Goal: Task Accomplishment & Management: Manage account settings

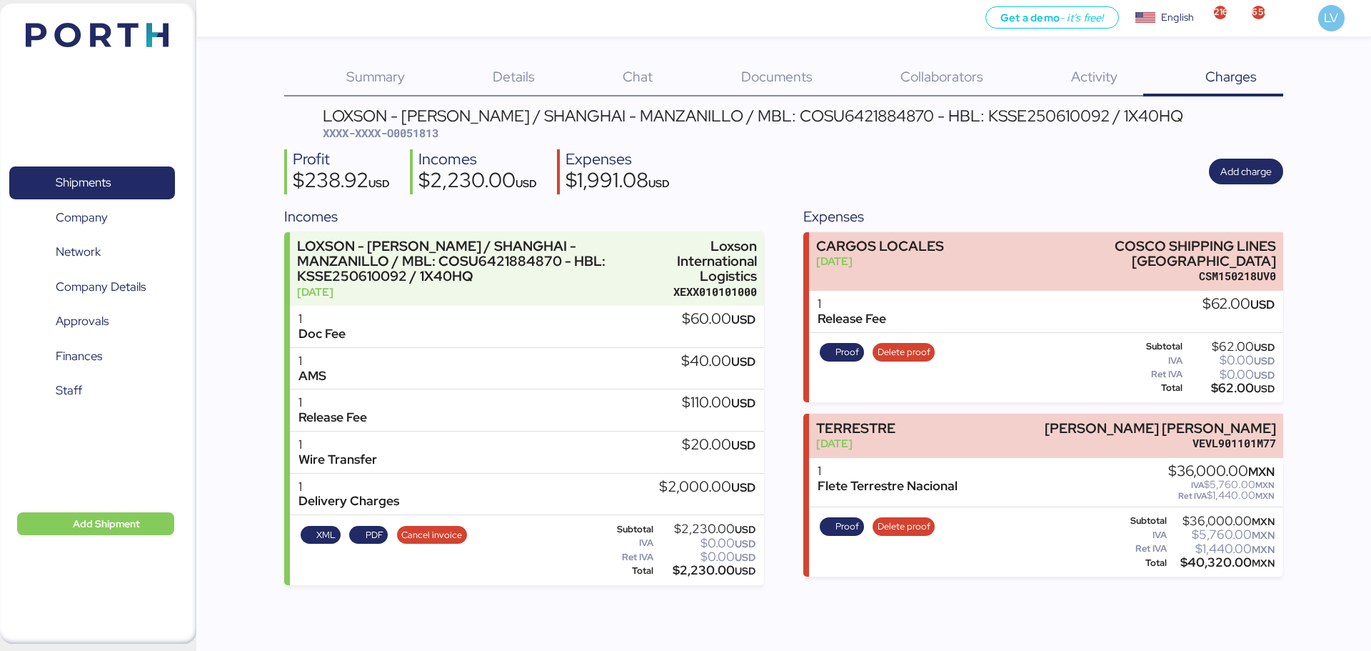
click at [148, 24] on img at bounding box center [97, 35] width 143 height 24
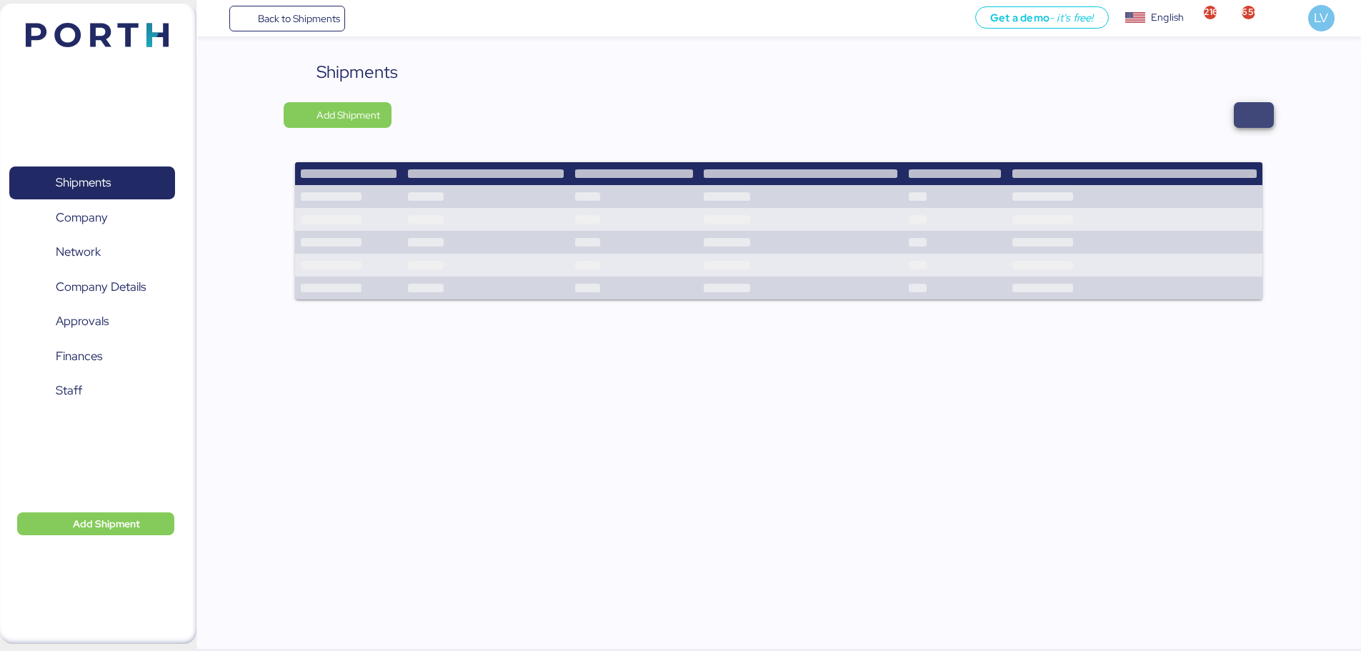
click at [1265, 114] on span "button" at bounding box center [1253, 115] width 40 height 26
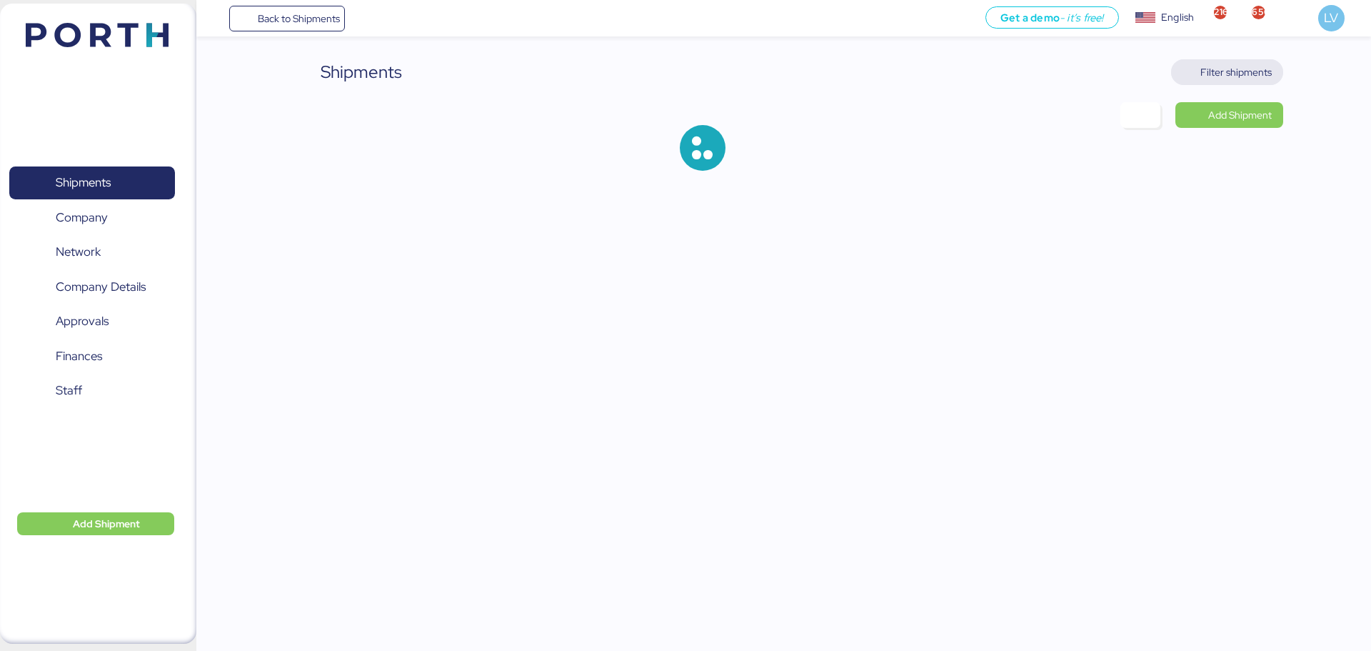
click at [1241, 71] on span "Filter shipments" at bounding box center [1236, 72] width 71 height 17
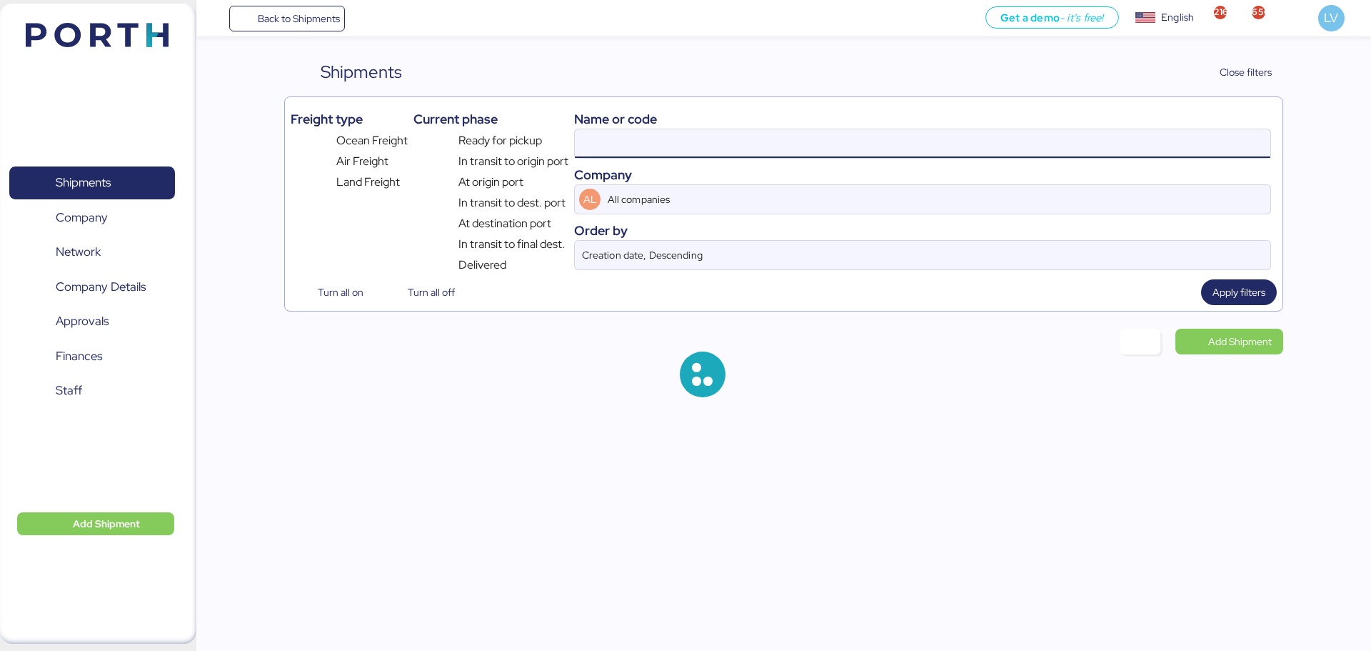
click at [1161, 147] on input at bounding box center [923, 143] width 696 height 29
paste input "O0052055"
type input "O0052055"
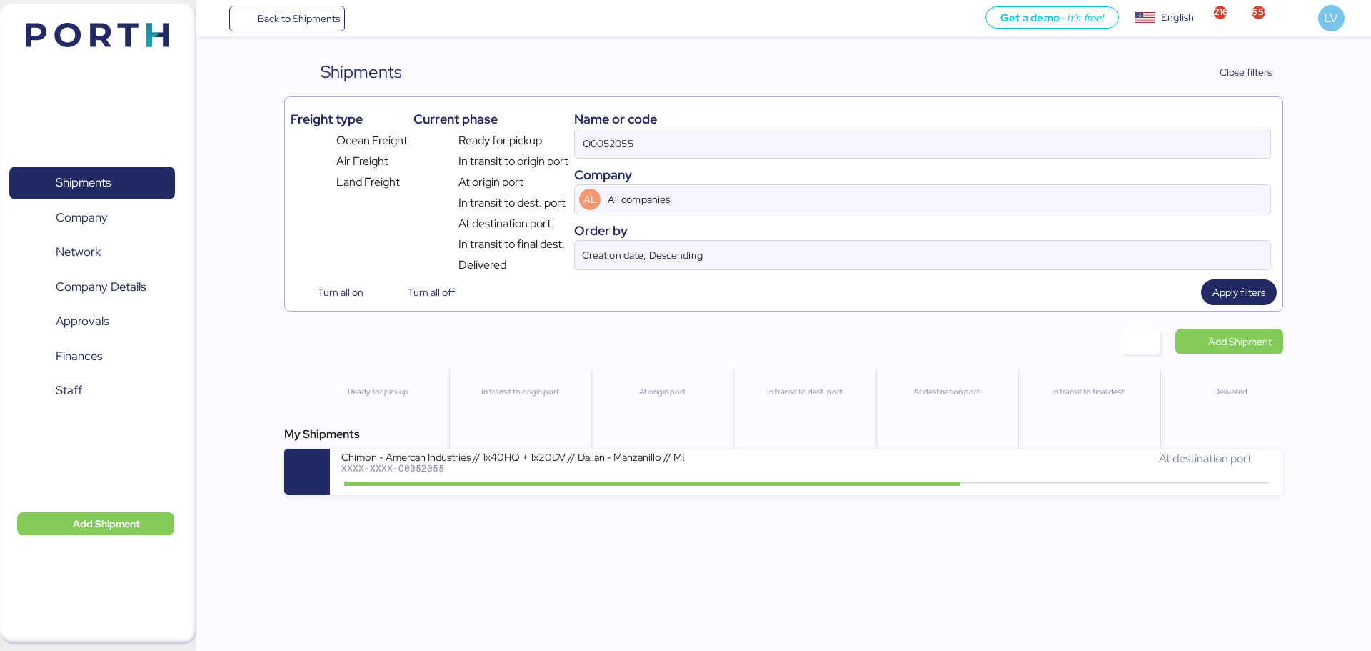
click at [916, 499] on div "Back to Shipments Get a demo - it’s free! Get a demo English Inglés English 216…" at bounding box center [685, 325] width 1371 height 651
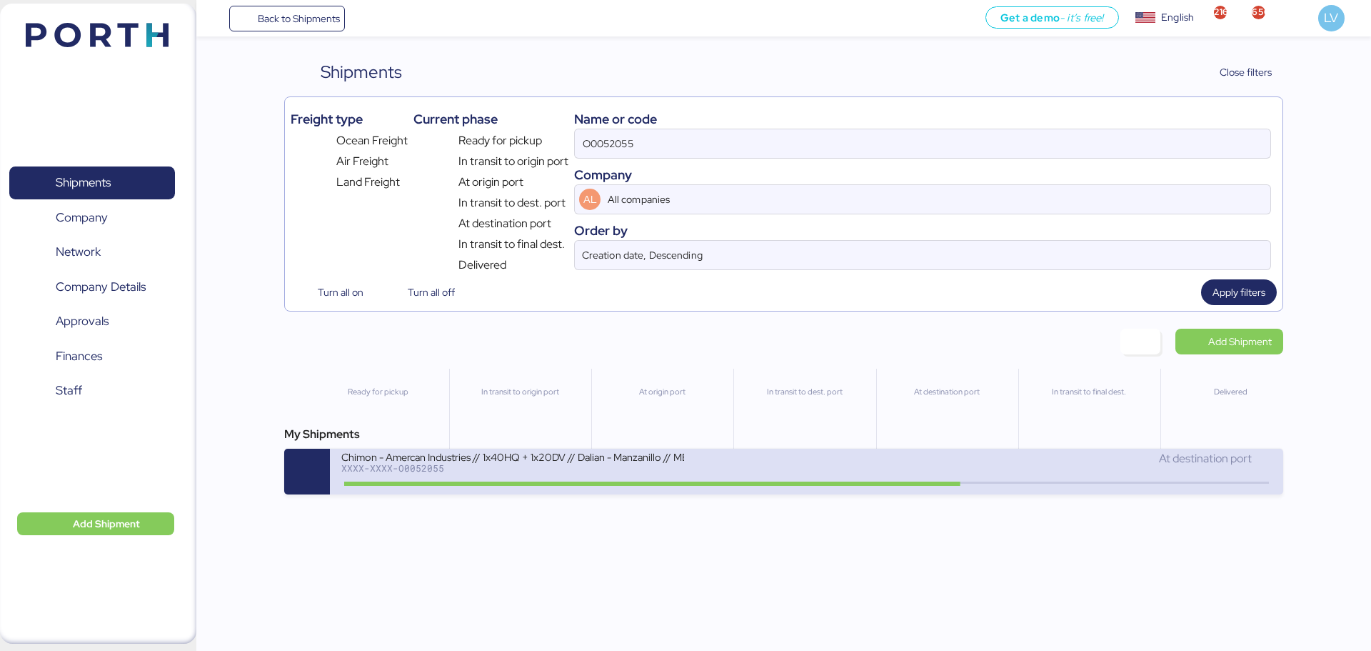
click at [918, 479] on div "At destination port" at bounding box center [1039, 465] width 465 height 31
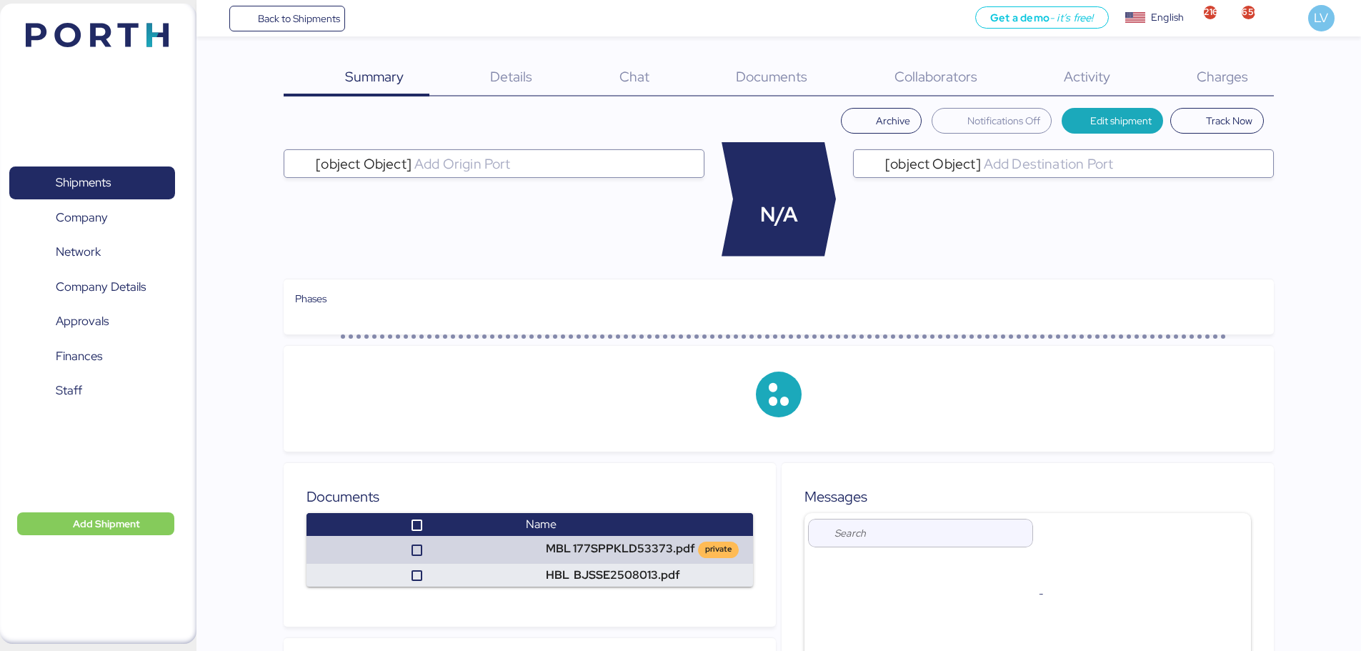
click at [1176, 83] on div "Charges 0" at bounding box center [1204, 77] width 138 height 37
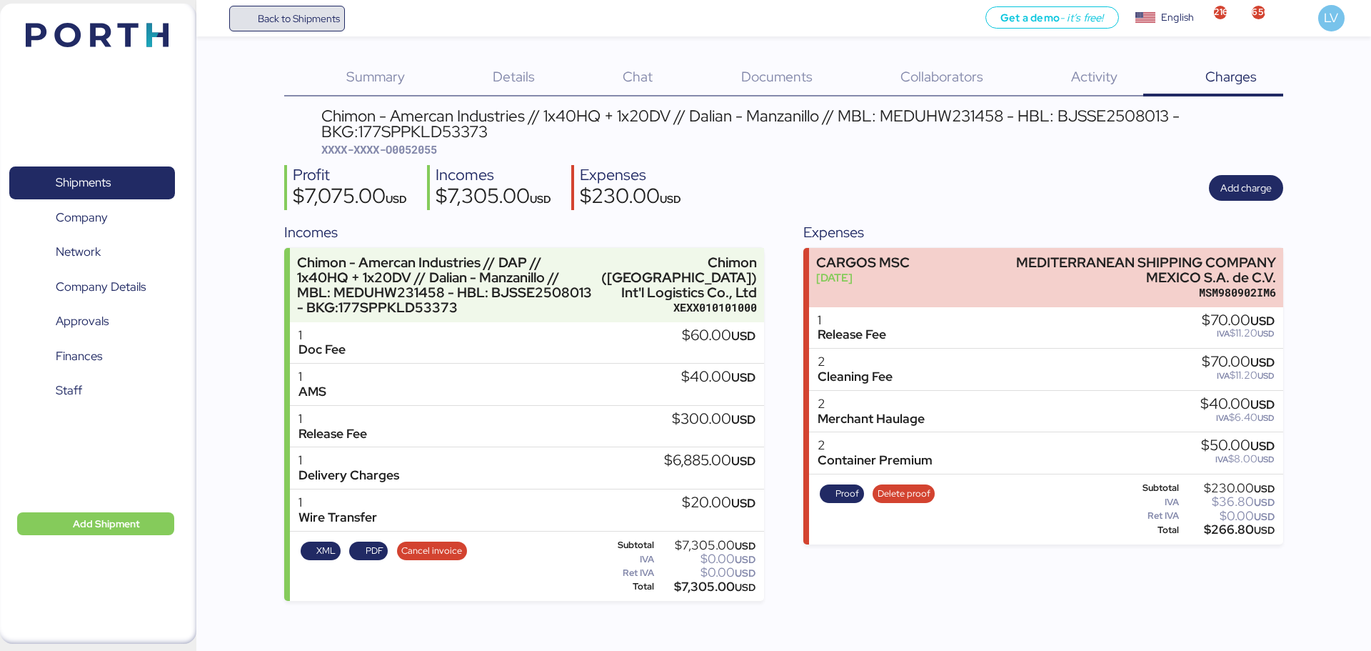
click at [284, 16] on span "Back to Shipments" at bounding box center [299, 18] width 82 height 17
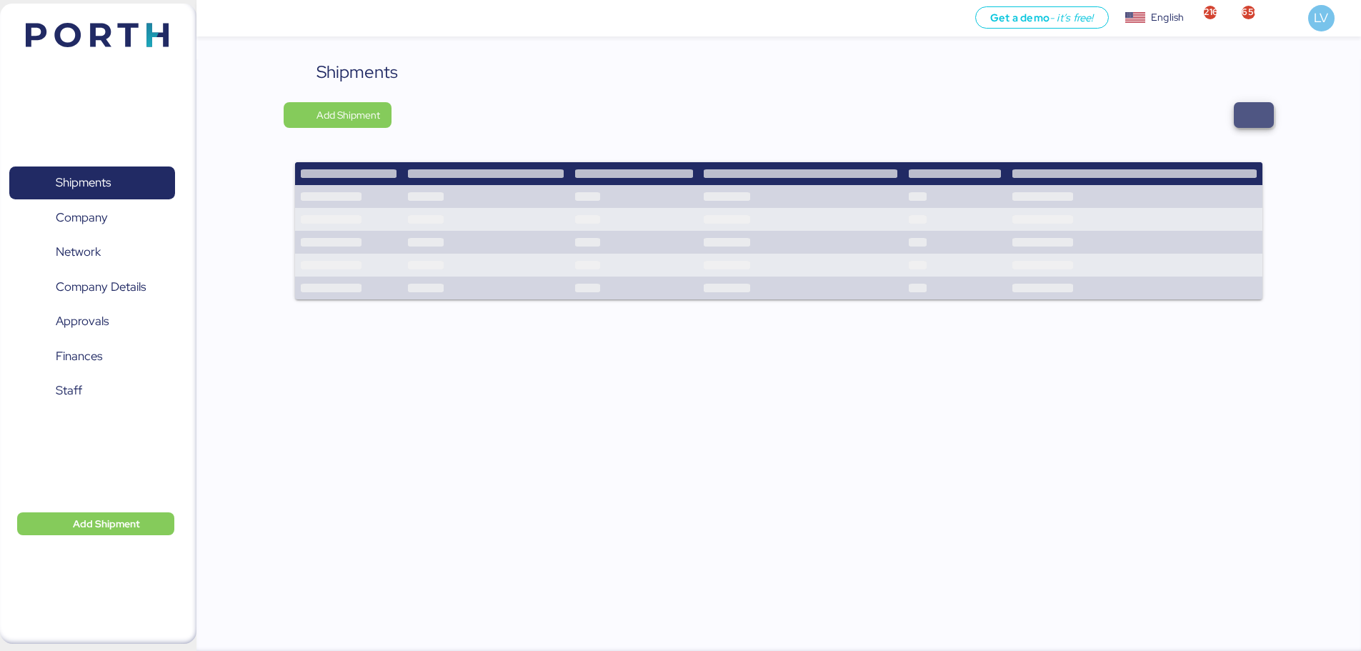
click at [1252, 104] on span "button" at bounding box center [1253, 115] width 40 height 26
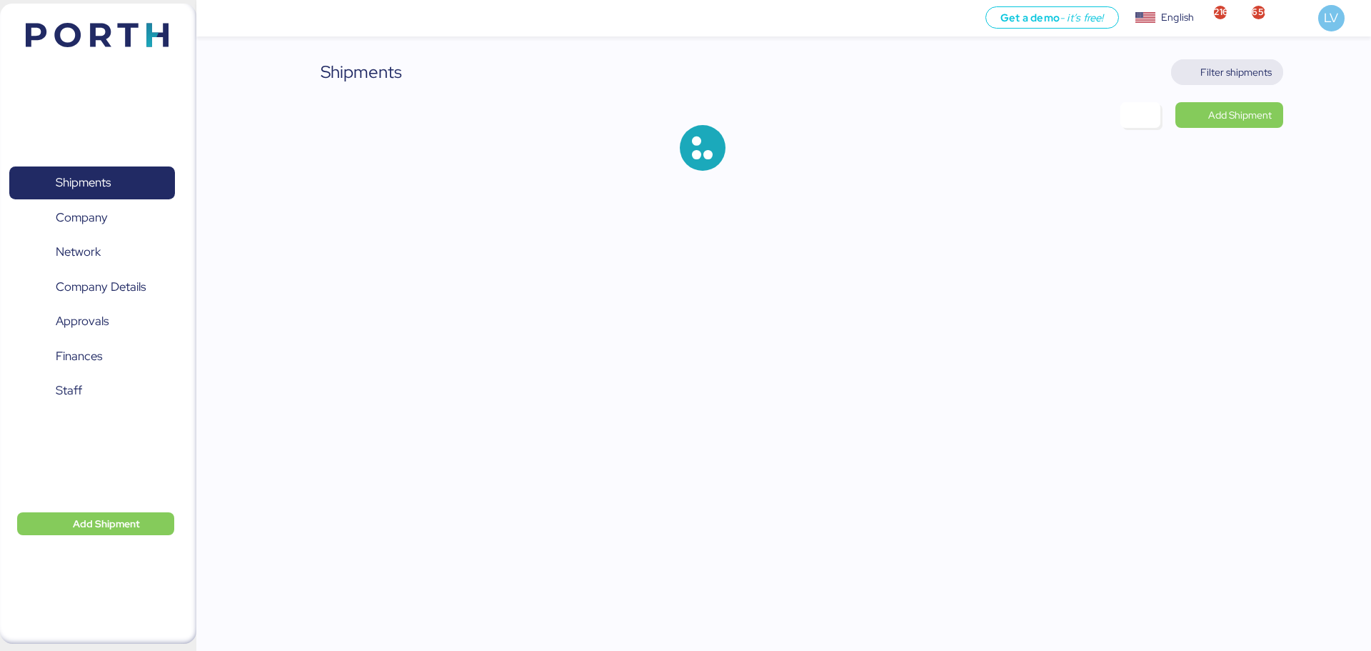
click at [1246, 76] on span "Filter shipments" at bounding box center [1236, 72] width 71 height 17
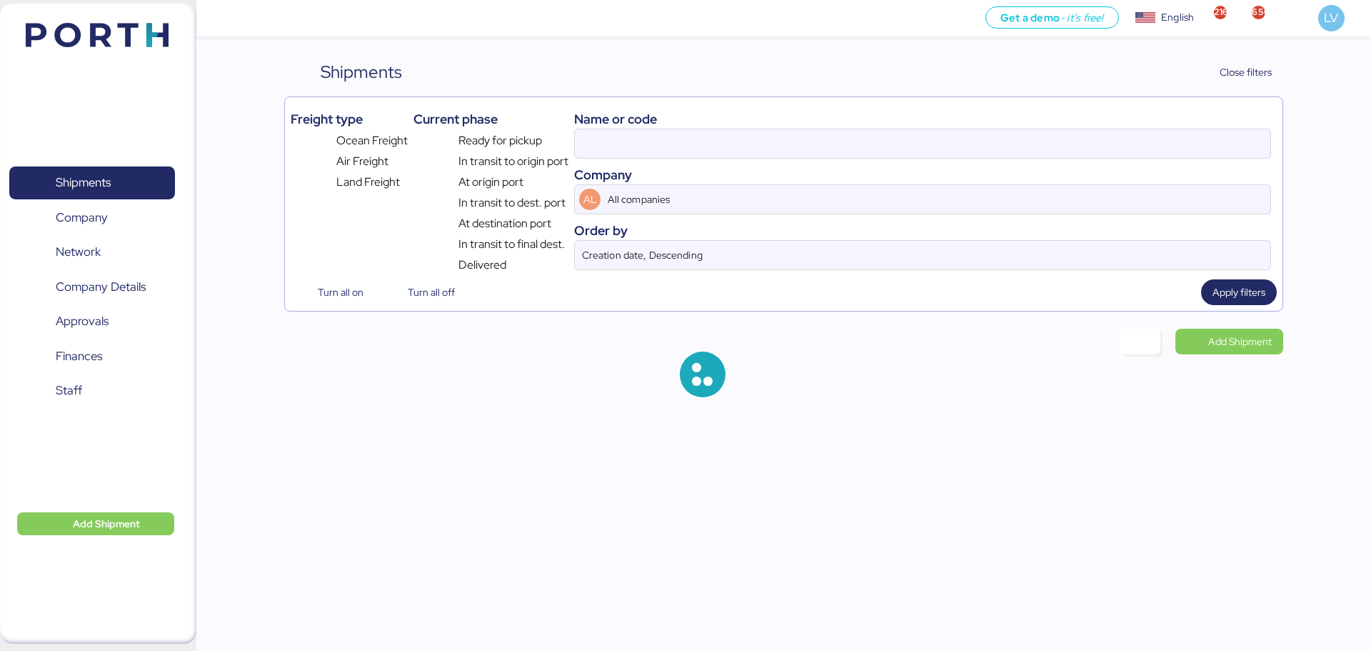
click at [1172, 129] on div at bounding box center [922, 144] width 697 height 30
click at [1172, 129] on input at bounding box center [923, 143] width 696 height 29
click at [1172, 129] on div at bounding box center [922, 144] width 697 height 30
click at [1172, 129] on input at bounding box center [923, 143] width 696 height 29
click at [1168, 136] on input at bounding box center [923, 143] width 696 height 29
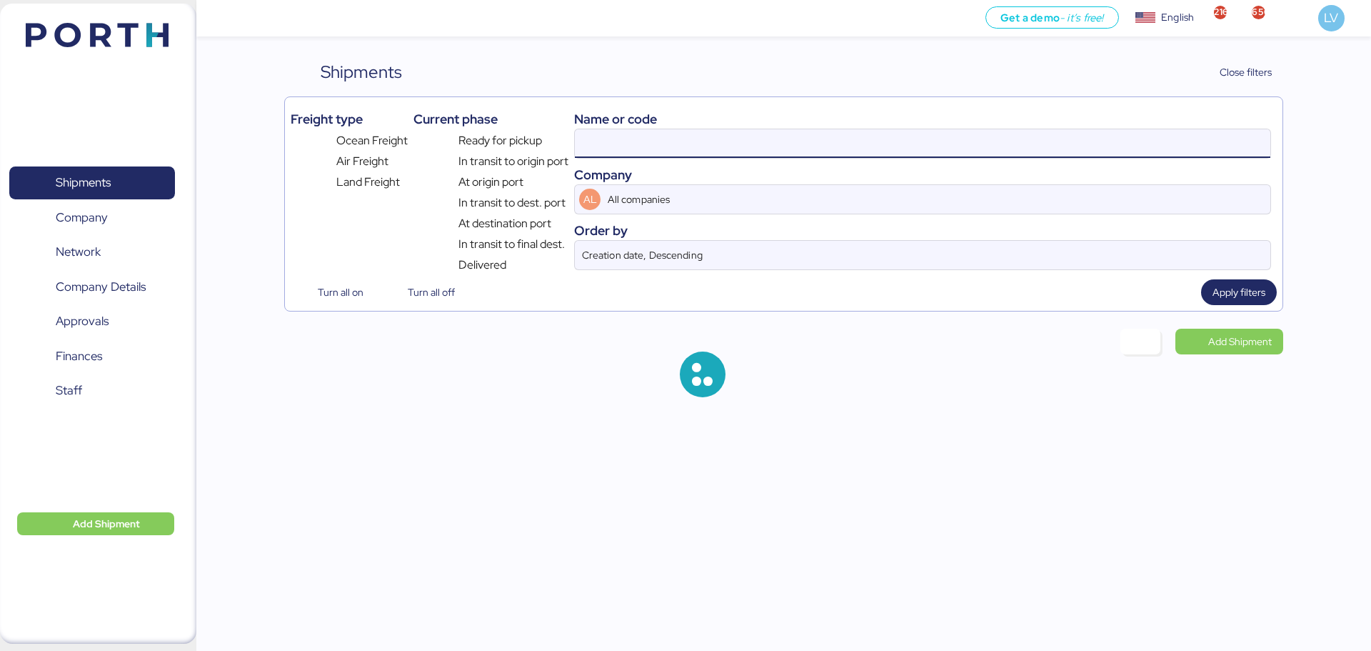
click at [1168, 136] on input at bounding box center [923, 143] width 696 height 29
paste input "QGD2024411"
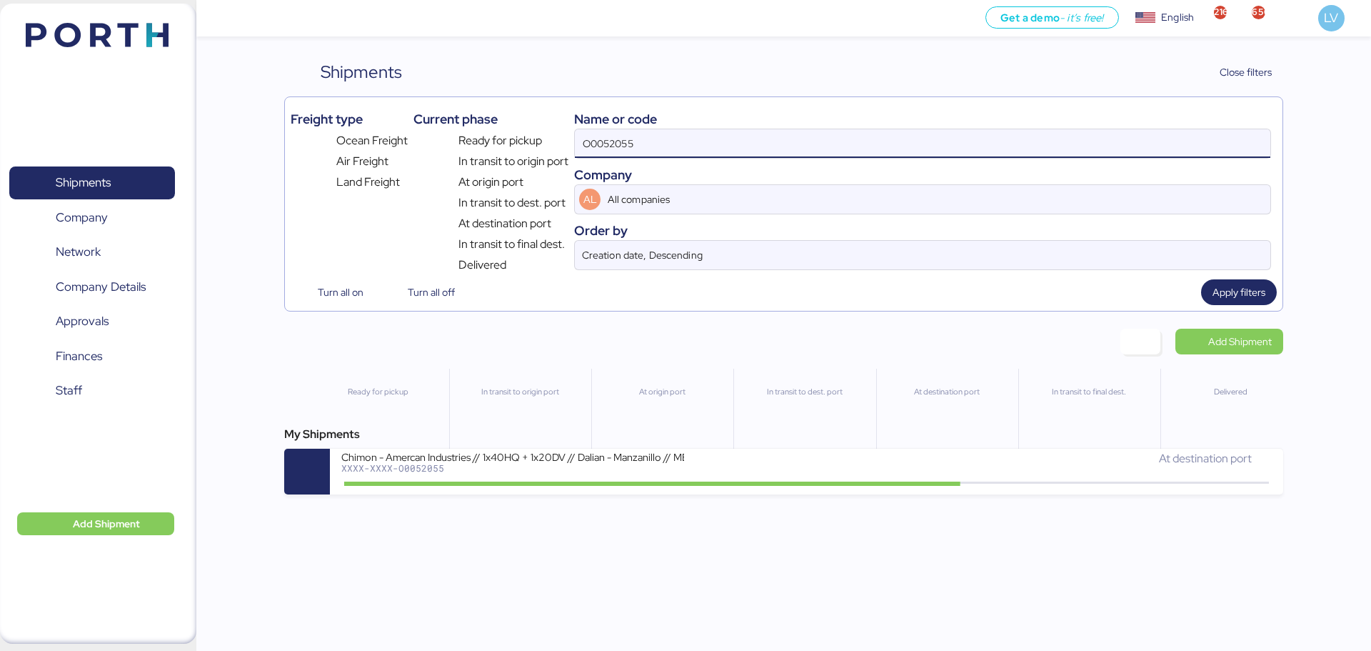
click at [1168, 136] on input "O0052055" at bounding box center [923, 143] width 696 height 29
paste input "QGD2024411"
type input "QGD2024411"
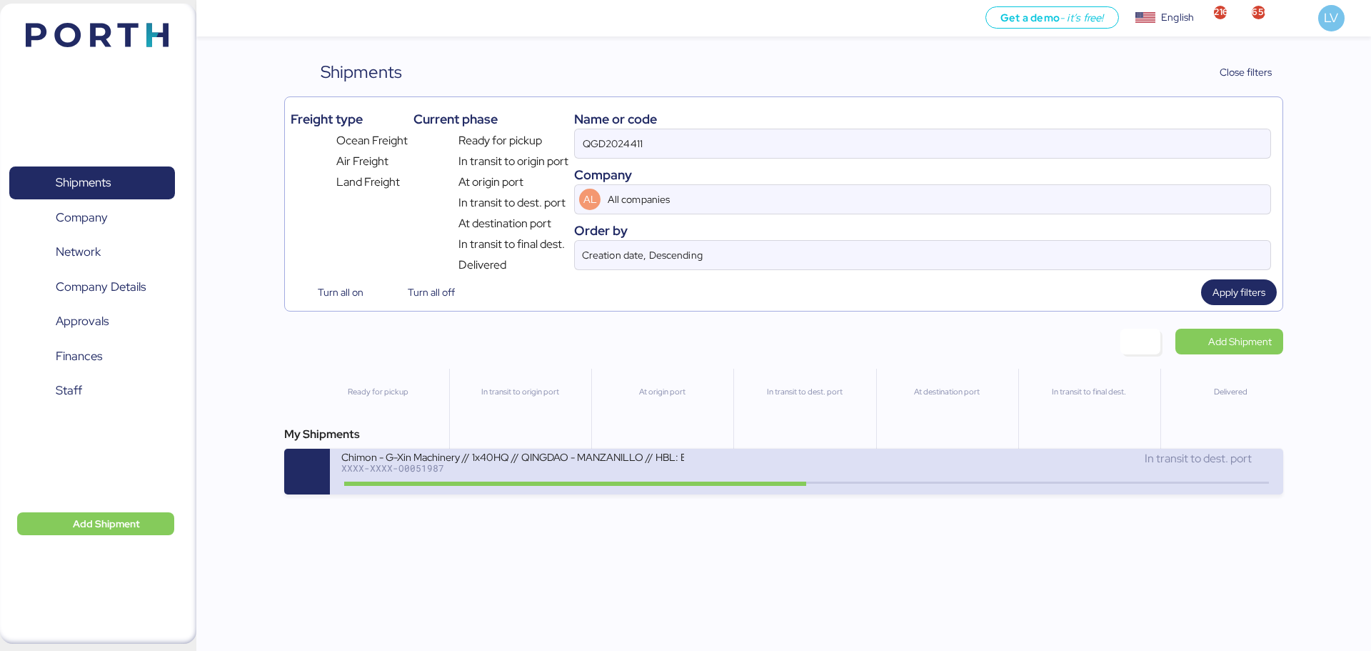
click at [714, 472] on div "Chimon - G-Xin Machinery // 1x40HQ // QINGDAO - MANZANILLO // HBL: BJSSE2507008…" at bounding box center [573, 465] width 465 height 31
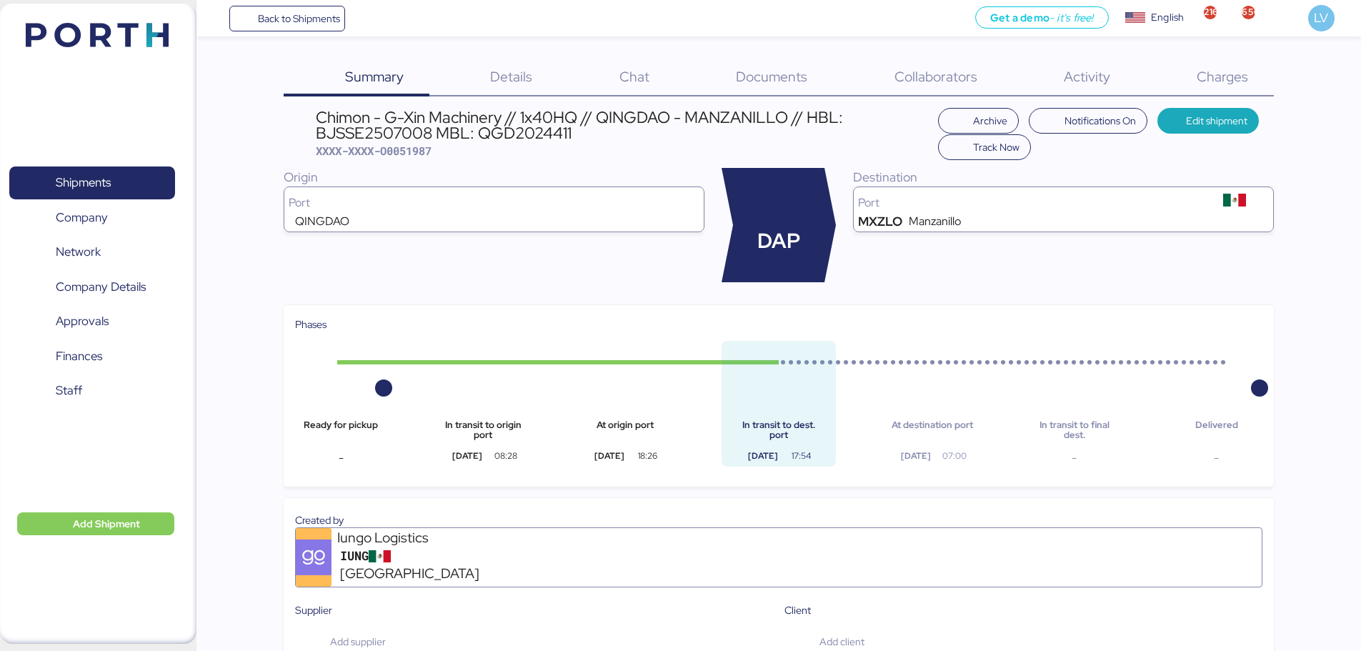
click at [1222, 53] on div "Summary 0 Details 0 Chat 0 Documents 0 Collaborators 0 Activity 0 Charges 0 Chi…" at bounding box center [680, 656] width 1361 height 1313
click at [1223, 64] on div "Charges 0" at bounding box center [1204, 77] width 138 height 37
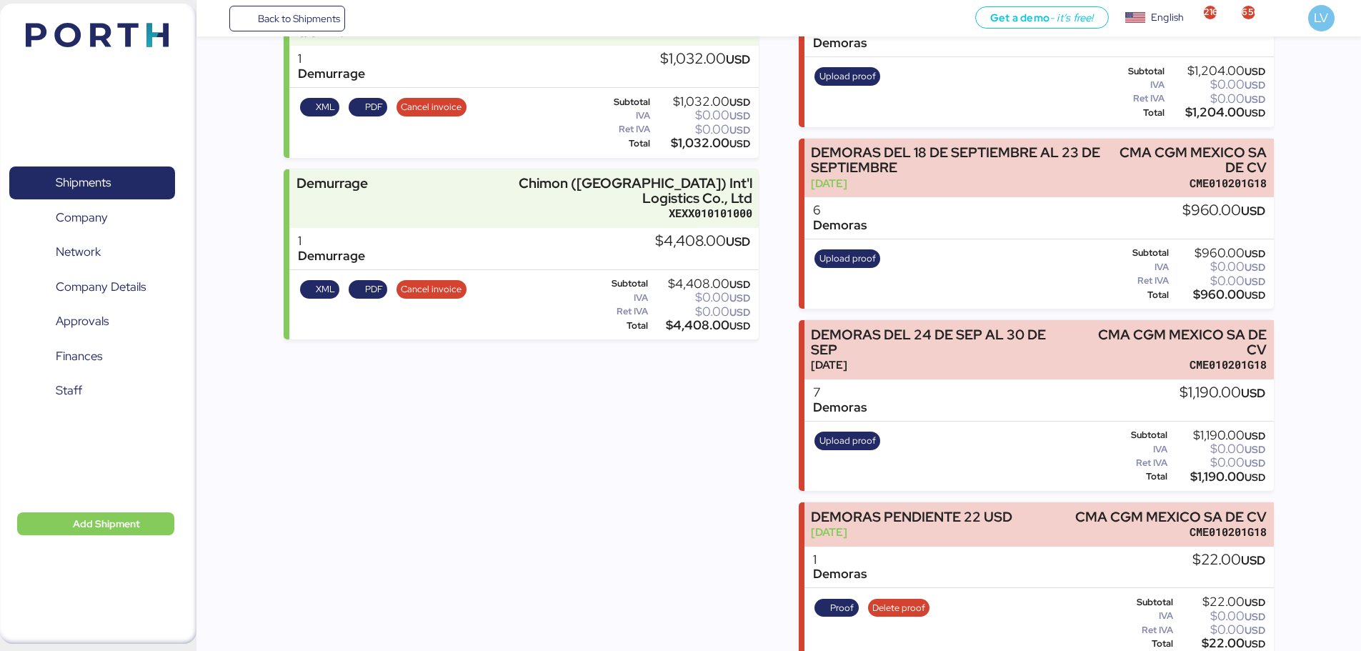
scroll to position [610, 0]
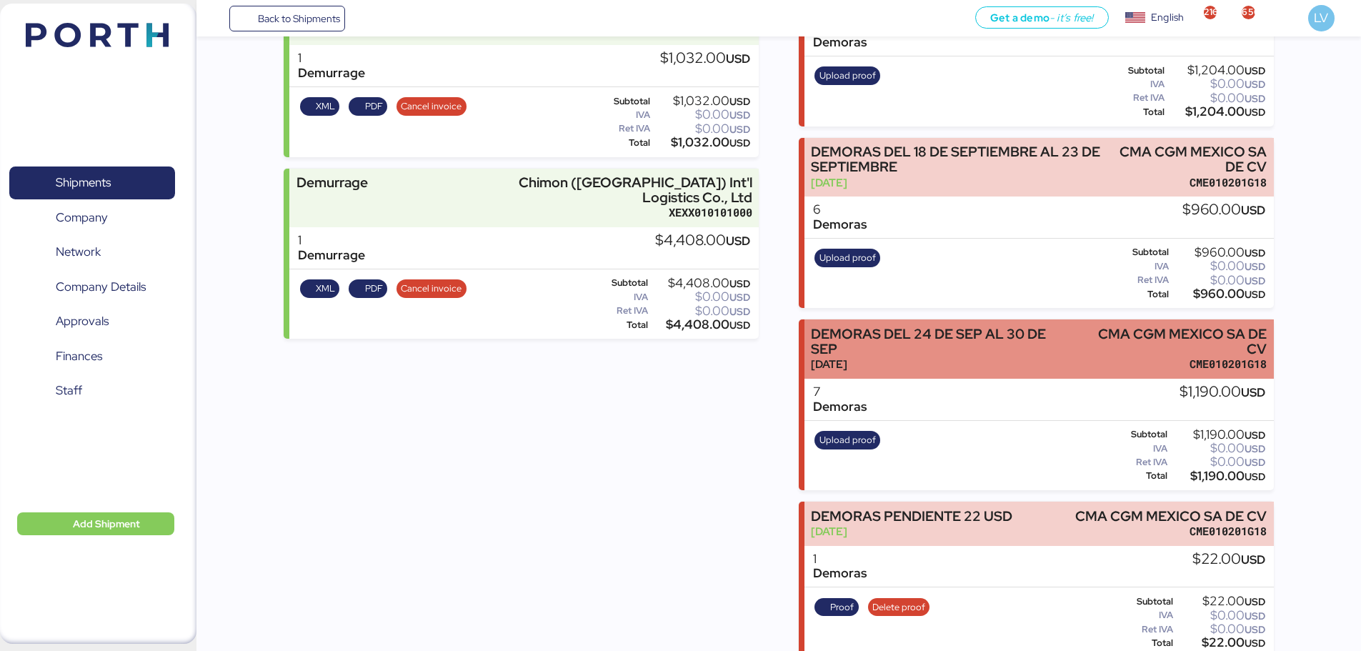
click at [956, 364] on div "[DATE]" at bounding box center [941, 363] width 260 height 15
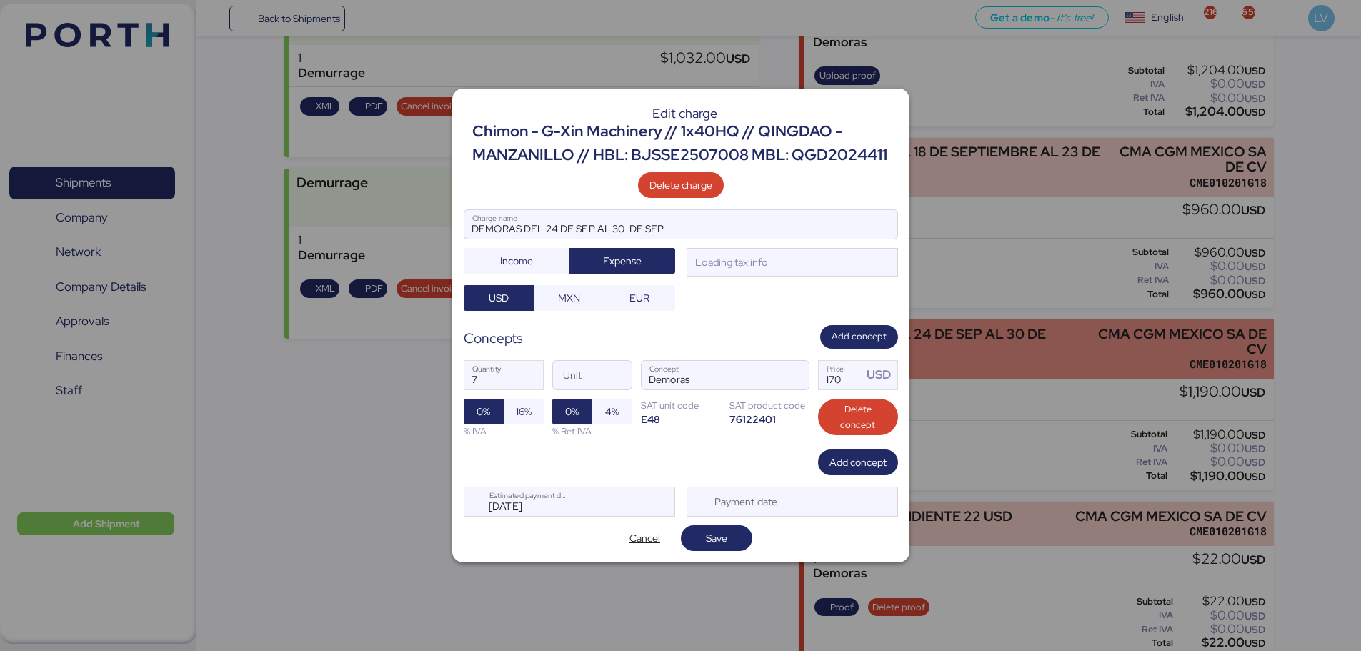
scroll to position [0, 0]
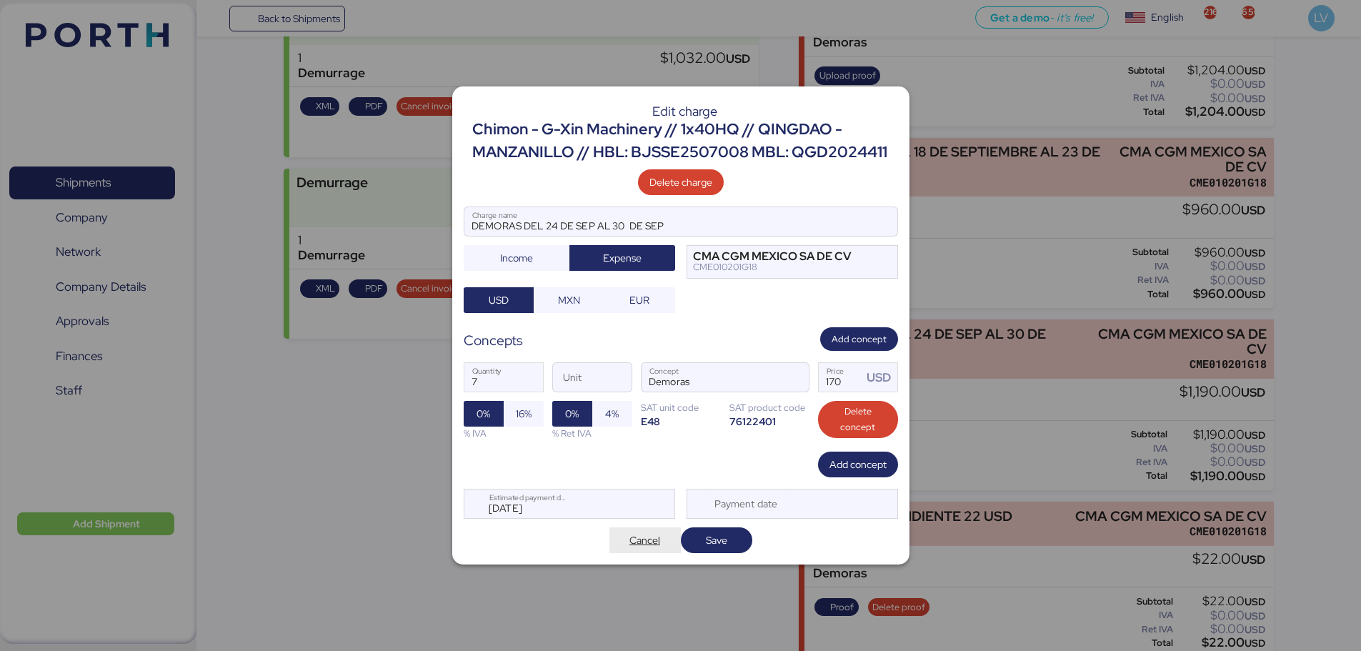
click at [654, 543] on span "Cancel" at bounding box center [644, 539] width 31 height 17
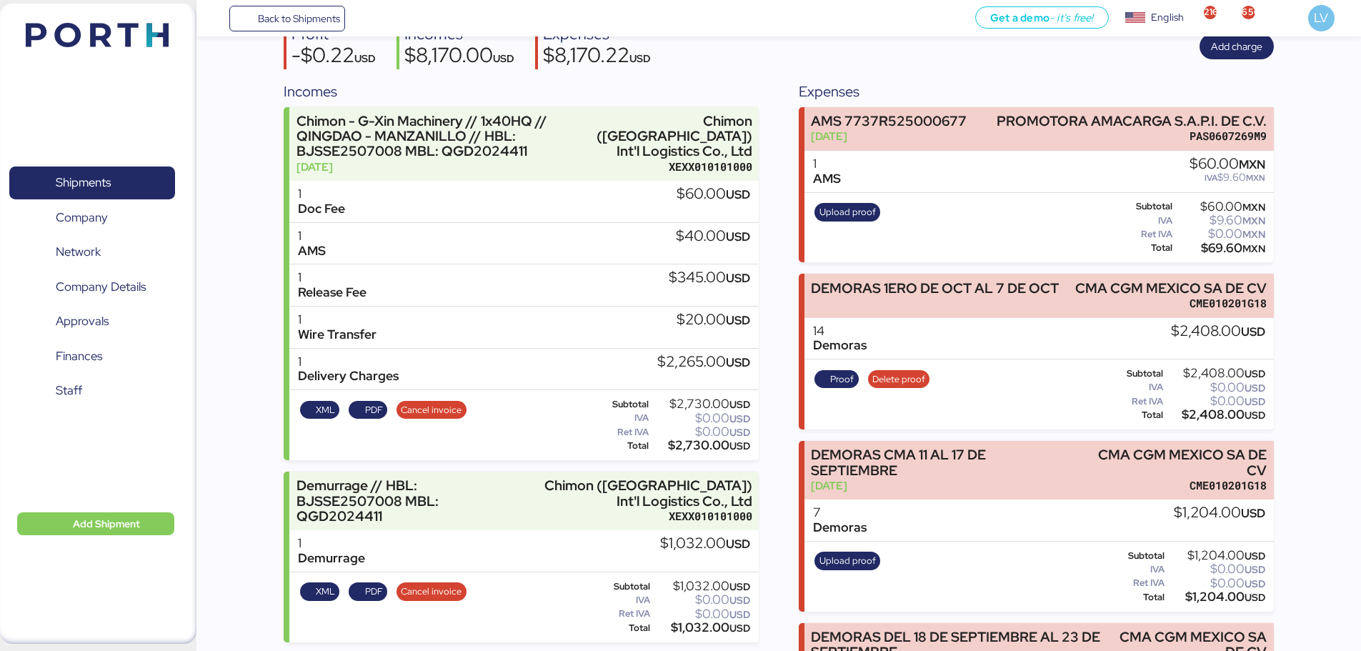
scroll to position [134, 0]
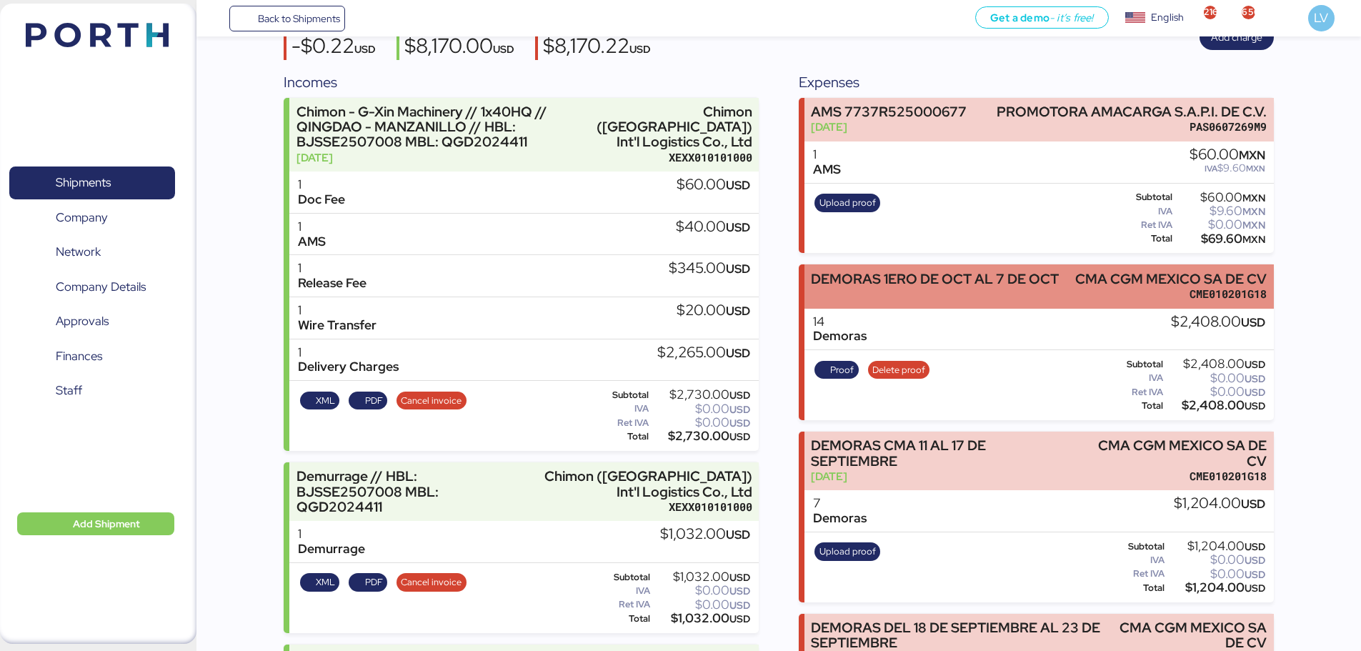
click at [983, 272] on div "DEMORAS 1ERO DE OCT AL 7 DE OCT" at bounding box center [935, 278] width 248 height 15
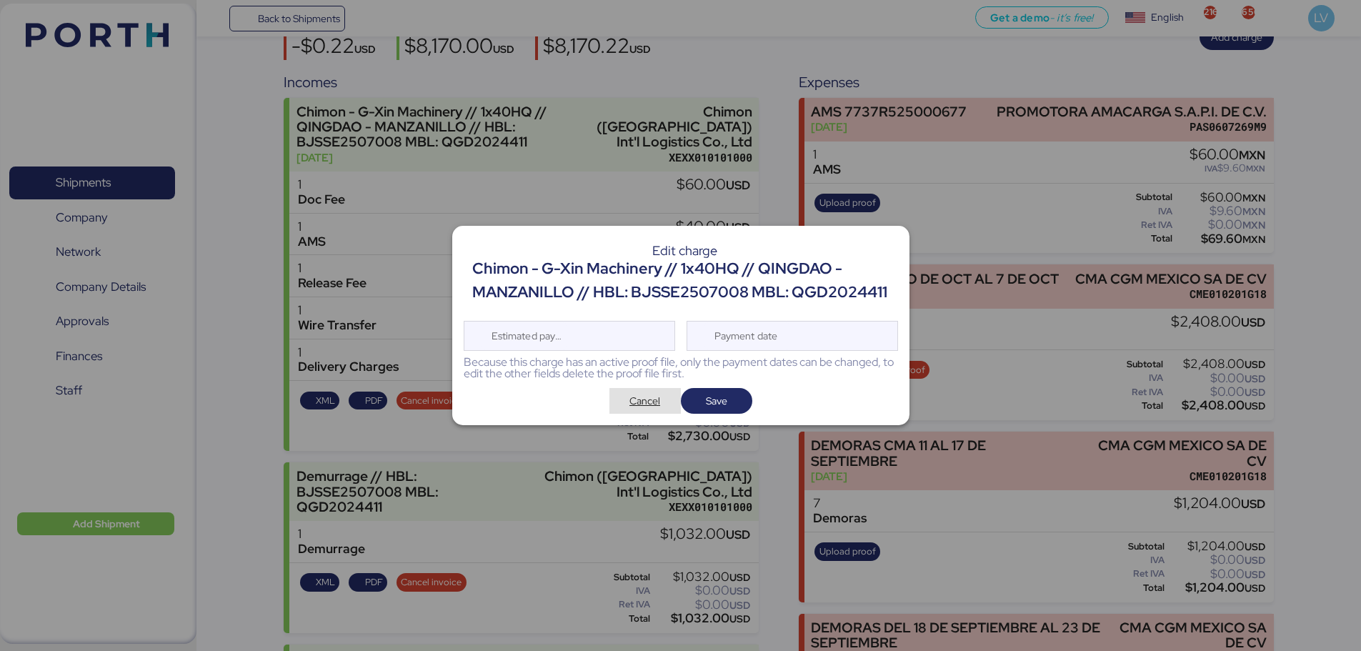
click at [628, 396] on span "Cancel" at bounding box center [645, 401] width 49 height 20
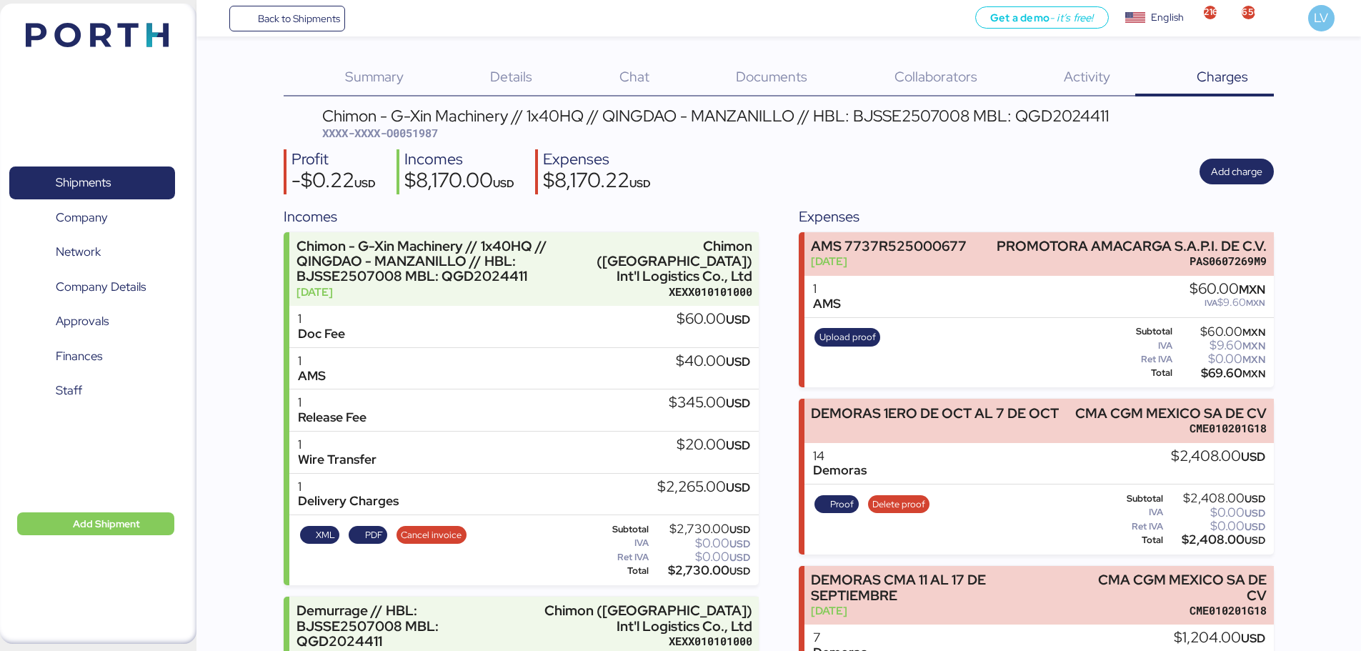
scroll to position [134, 0]
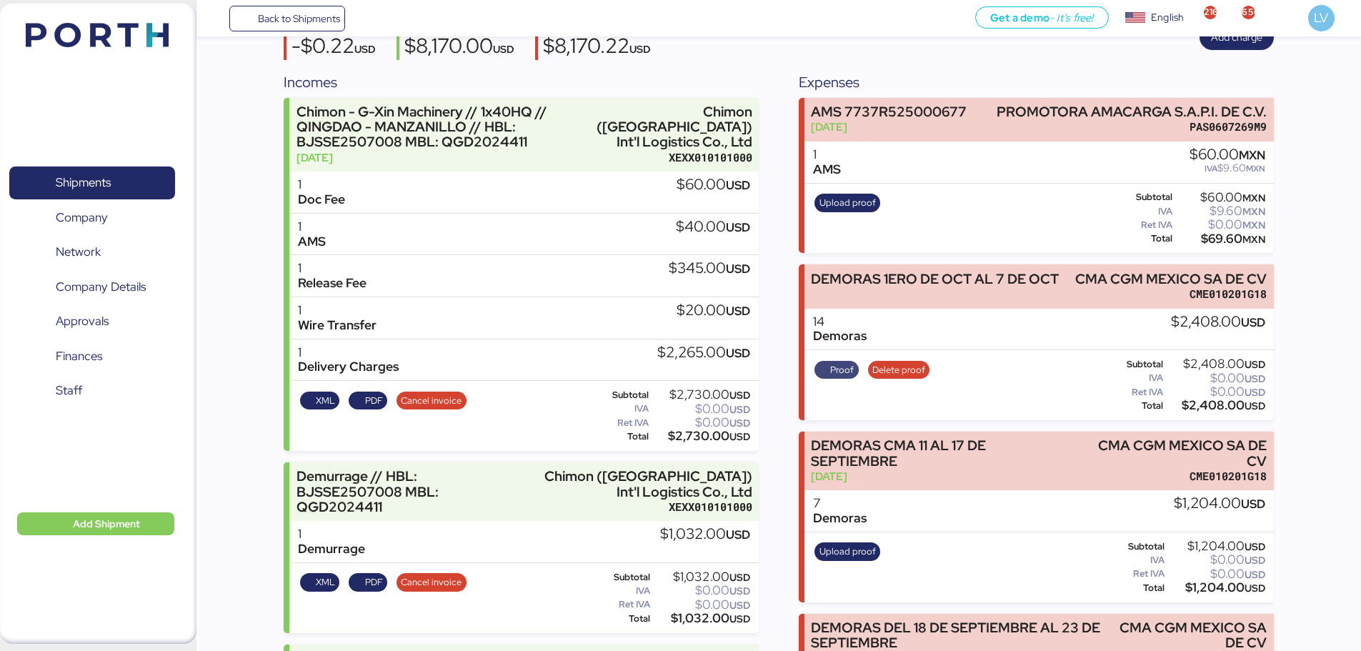
click at [830, 366] on span "Proof" at bounding box center [842, 370] width 24 height 16
click at [906, 364] on span "Delete proof" at bounding box center [898, 370] width 53 height 16
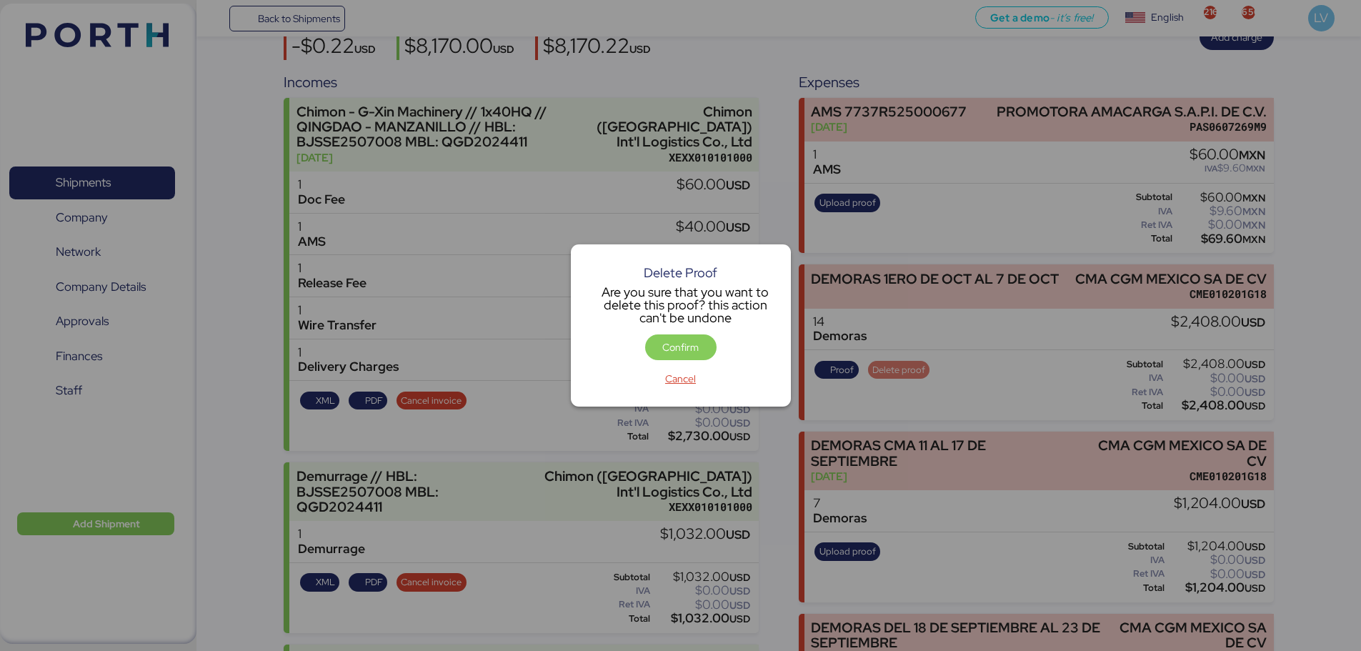
scroll to position [0, 0]
click at [694, 351] on span "Confirm" at bounding box center [680, 347] width 36 height 17
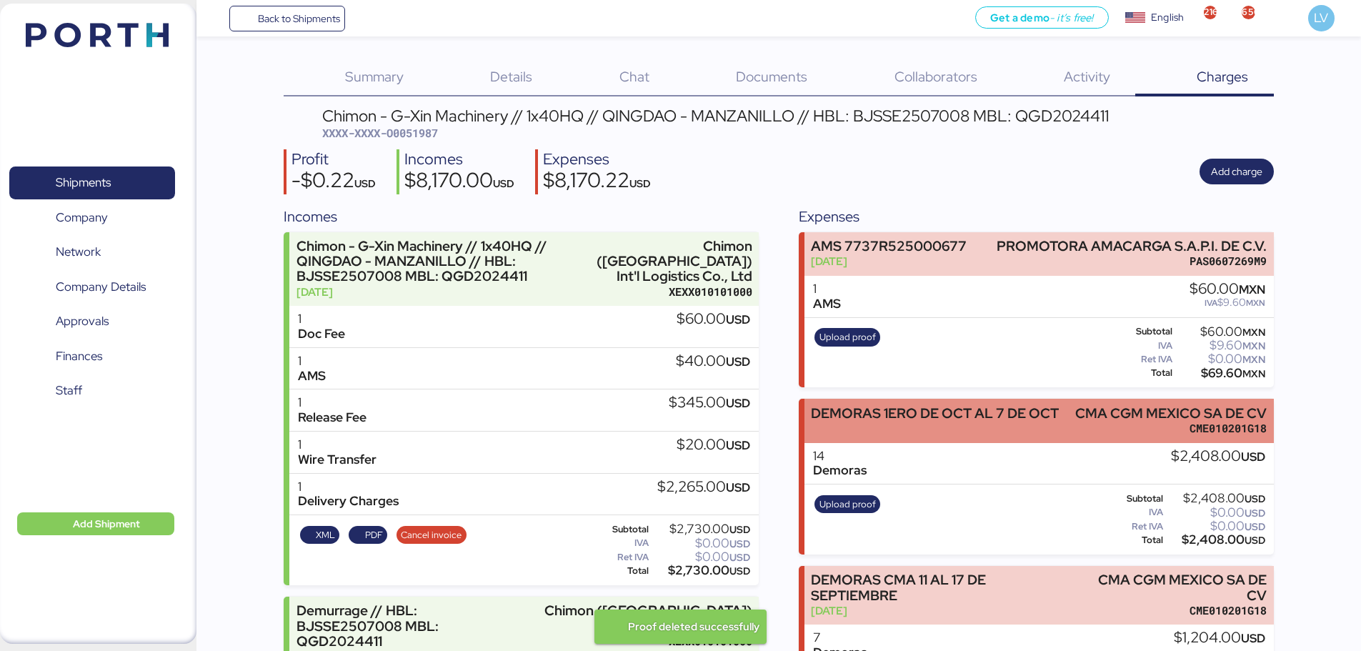
click at [895, 416] on div "DEMORAS 1ERO DE OCT AL 7 DE OCT" at bounding box center [935, 413] width 248 height 15
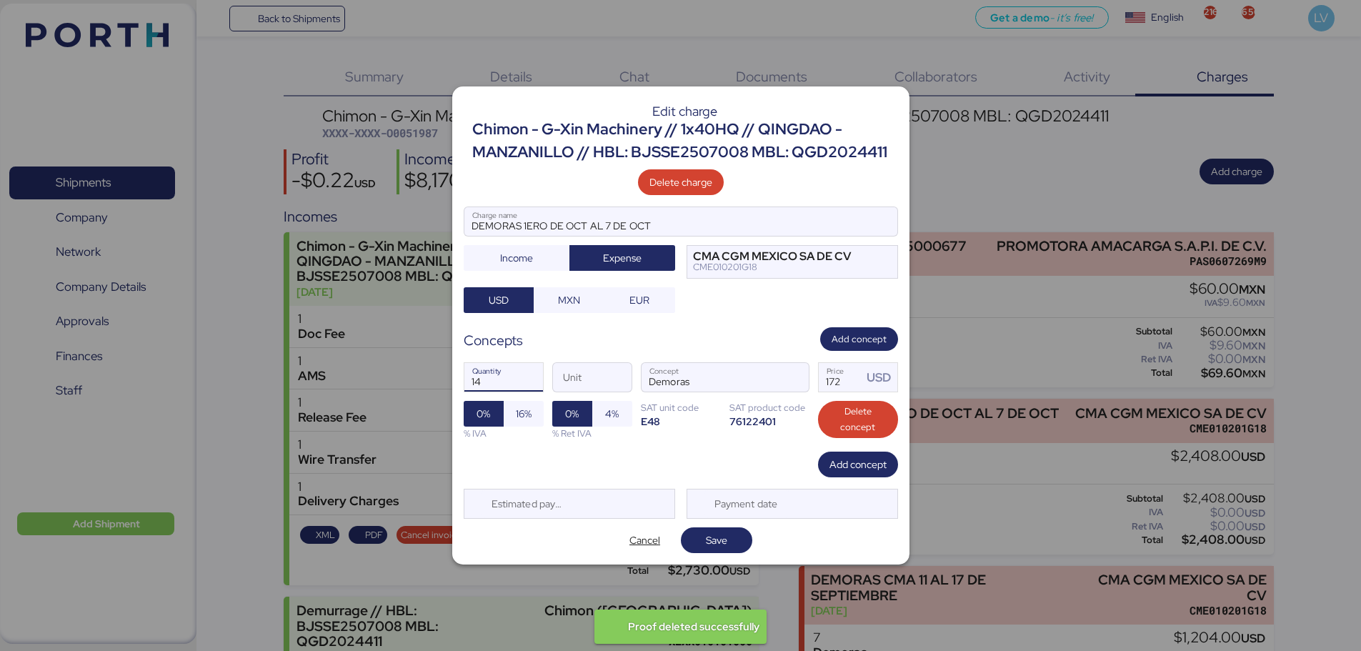
drag, startPoint x: 492, startPoint y: 379, endPoint x: 445, endPoint y: 386, distance: 47.7
click at [445, 386] on div "Edit charge Chimon - G-Xin Machinery // 1x40HQ // QINGDAO - MANZANILLO // HBL: …" at bounding box center [680, 325] width 1361 height 651
type input "7"
click at [742, 441] on div "7 Quantity Unit Demoras Concept 172 Price USD 0% 16% % IVA 0% 4% % Ret IVA SAT …" at bounding box center [681, 401] width 434 height 101
click at [879, 451] on div "7 Quantity Unit Demoras Concept 172 Price USD 0% 16% % IVA 0% 4% % Ret IVA SAT …" at bounding box center [681, 401] width 434 height 101
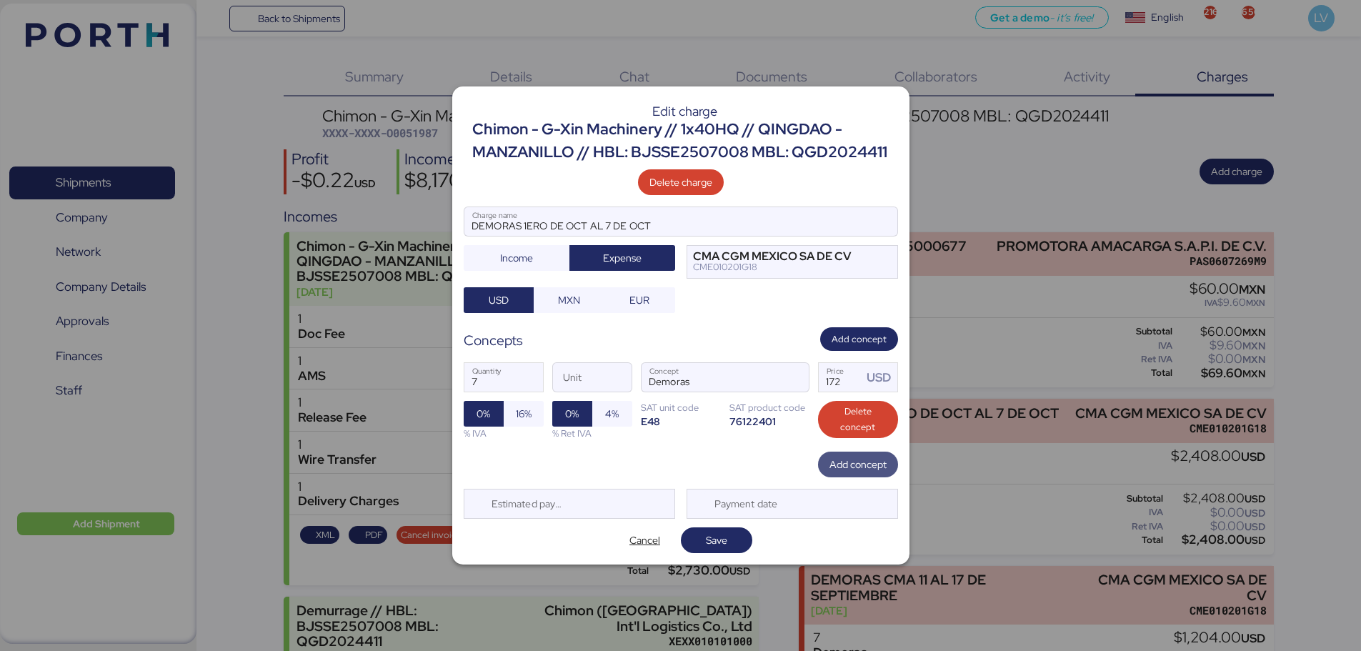
click at [878, 459] on span "Add concept" at bounding box center [857, 464] width 57 height 17
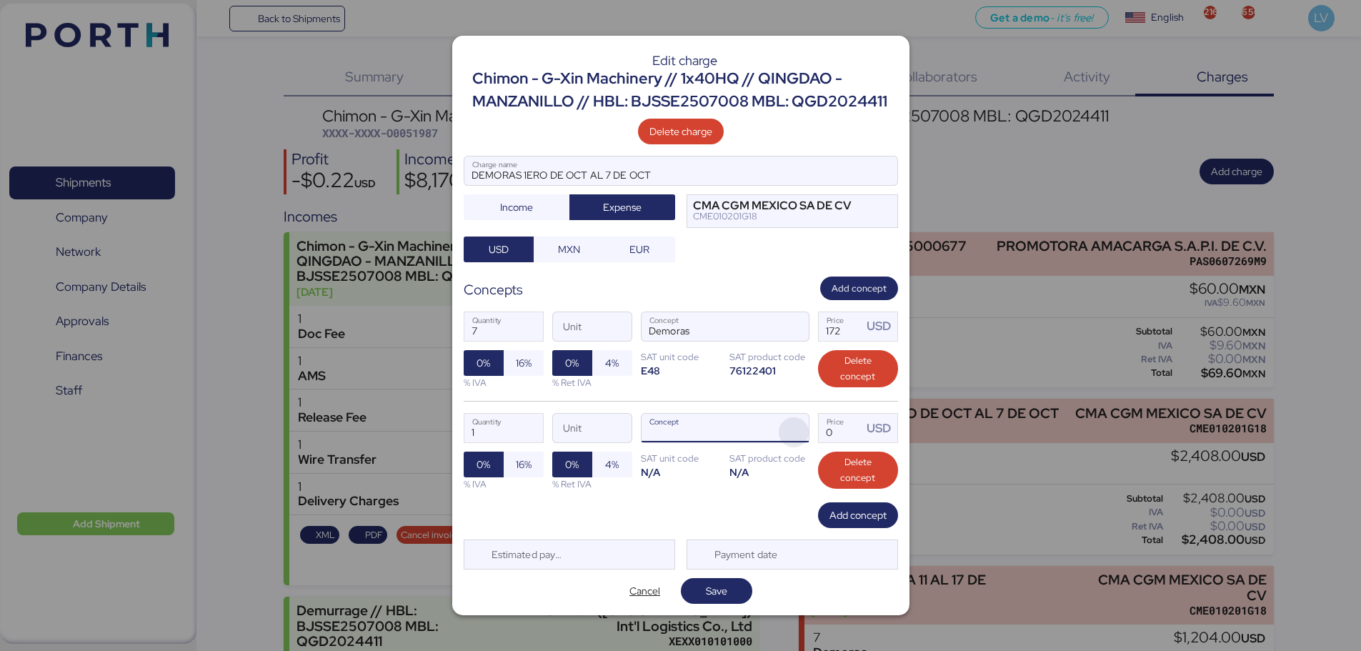
click at [794, 429] on span "button" at bounding box center [794, 432] width 30 height 30
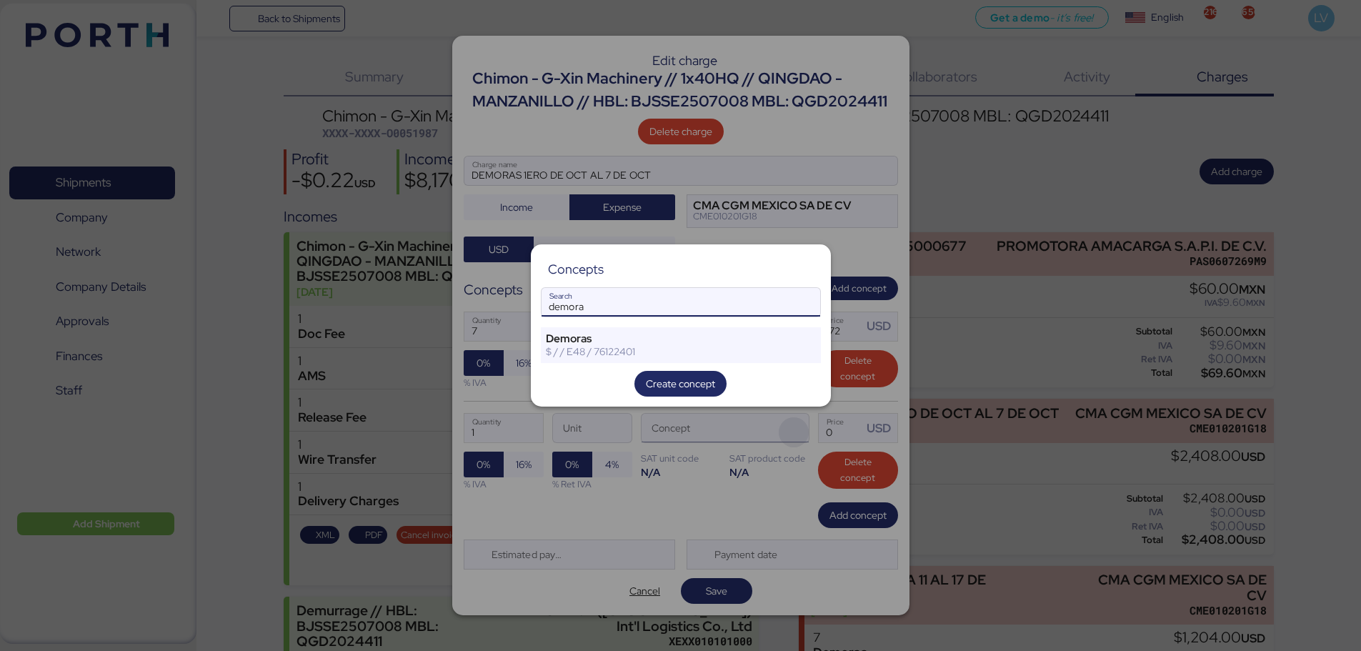
type input "demora"
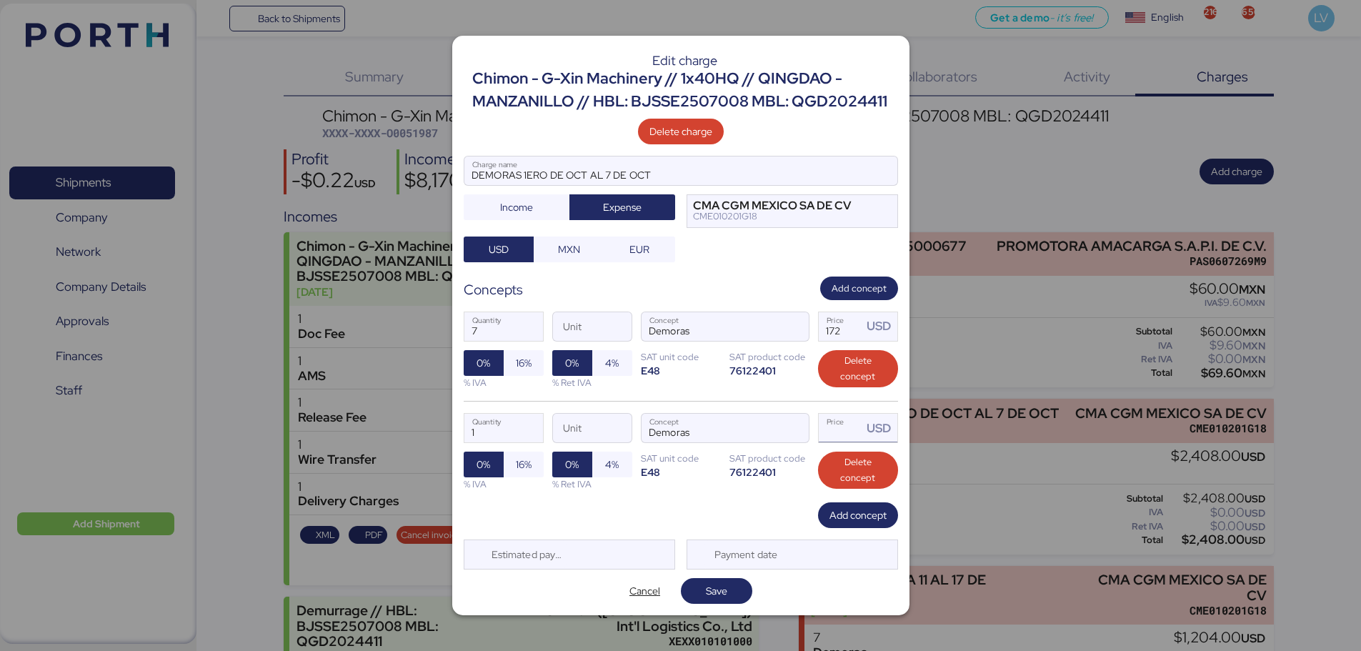
click at [841, 424] on input "Price USD" at bounding box center [840, 428] width 44 height 29
type input "0"
click at [847, 426] on input "Price USD" at bounding box center [840, 428] width 44 height 29
type input "2"
click at [501, 429] on input "1" at bounding box center [503, 428] width 79 height 29
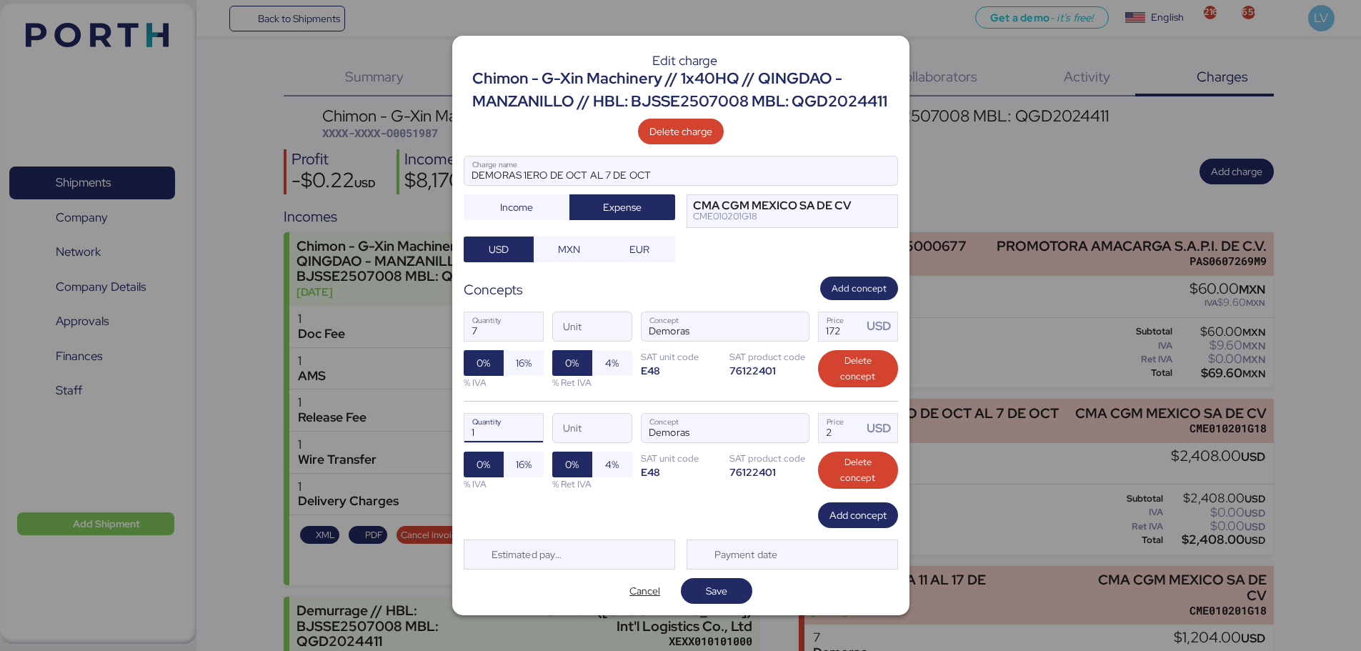
click at [651, 479] on div "E48" at bounding box center [681, 472] width 80 height 14
click at [721, 591] on span "Save" at bounding box center [716, 590] width 21 height 17
type input "39"
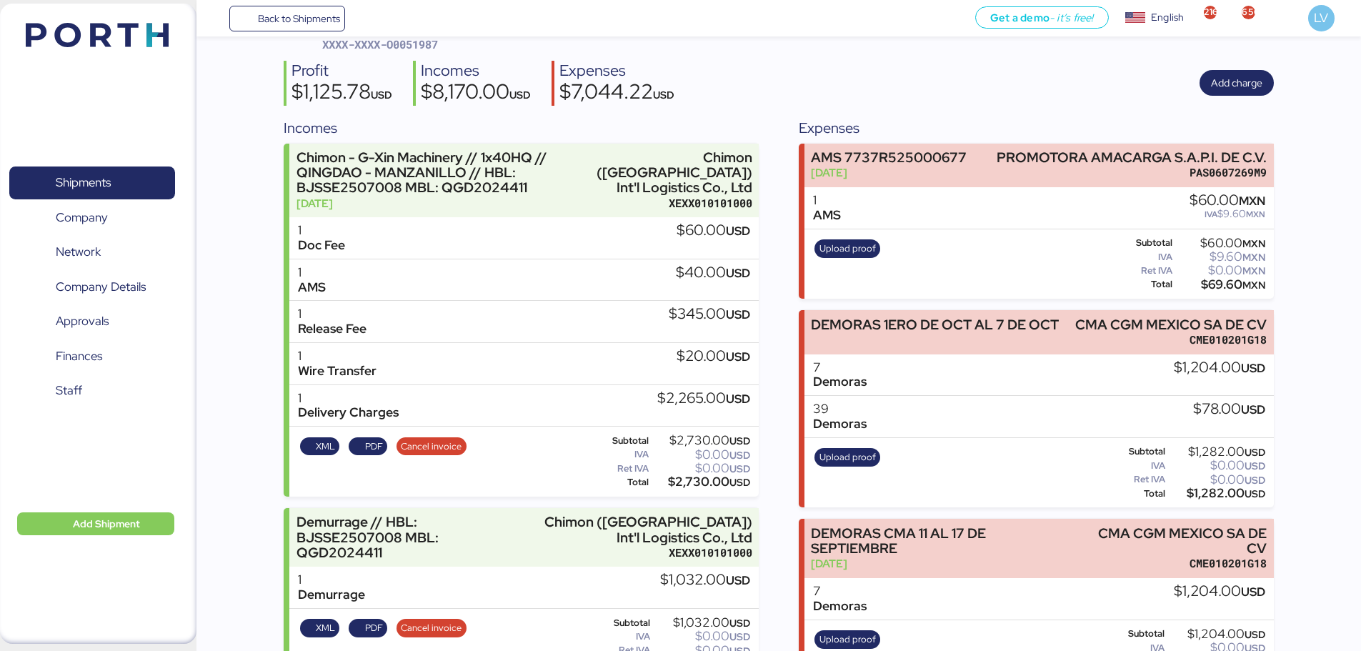
scroll to position [88, 0]
click at [843, 459] on span "Upload proof" at bounding box center [847, 458] width 56 height 16
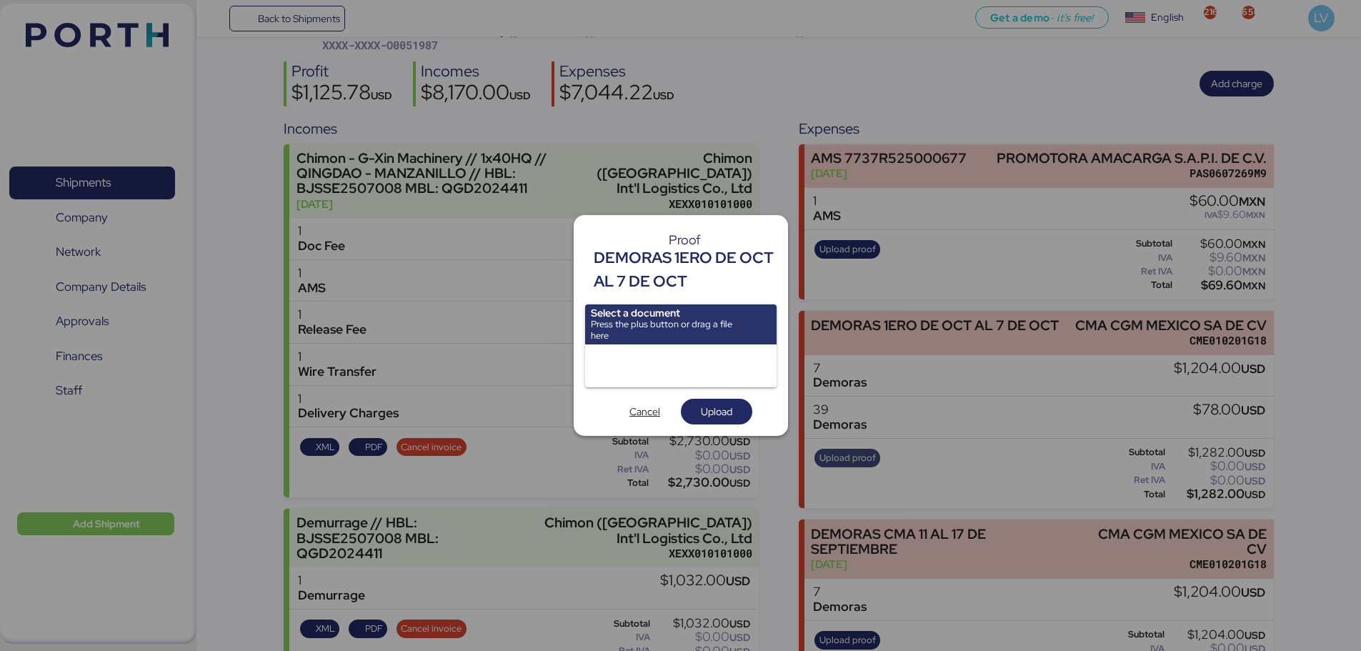
scroll to position [0, 0]
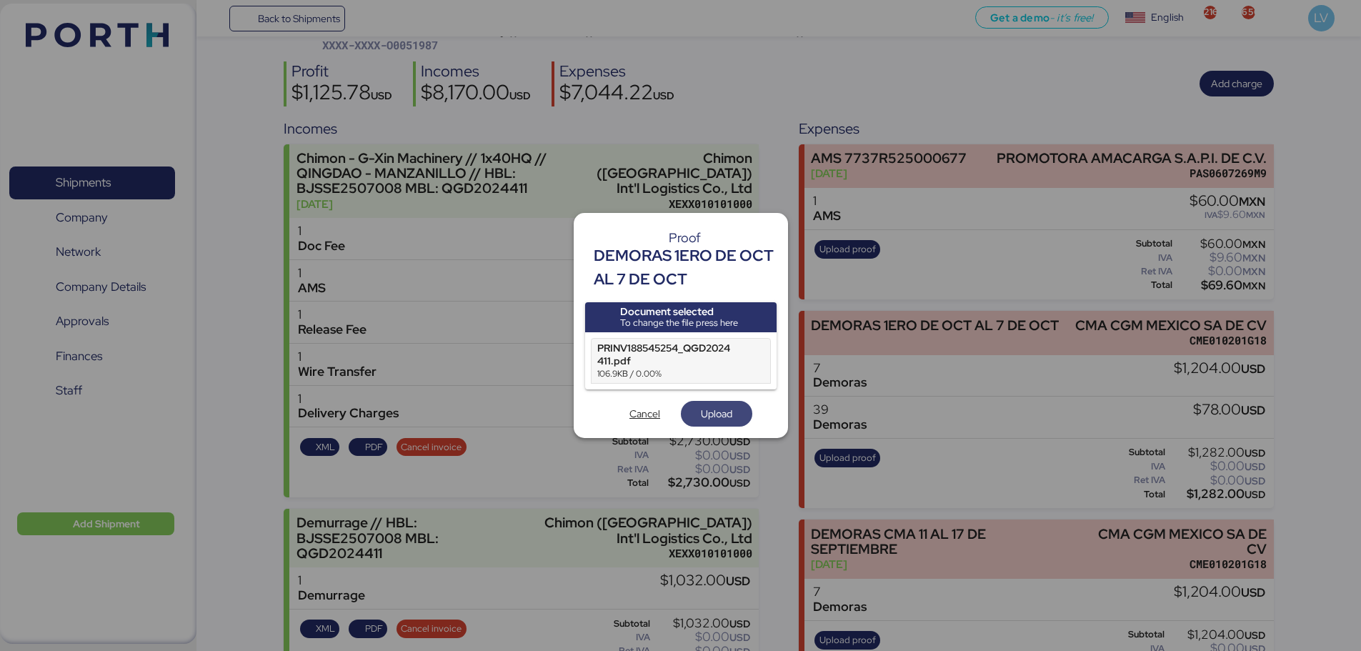
click at [717, 408] on span "Upload" at bounding box center [716, 413] width 31 height 17
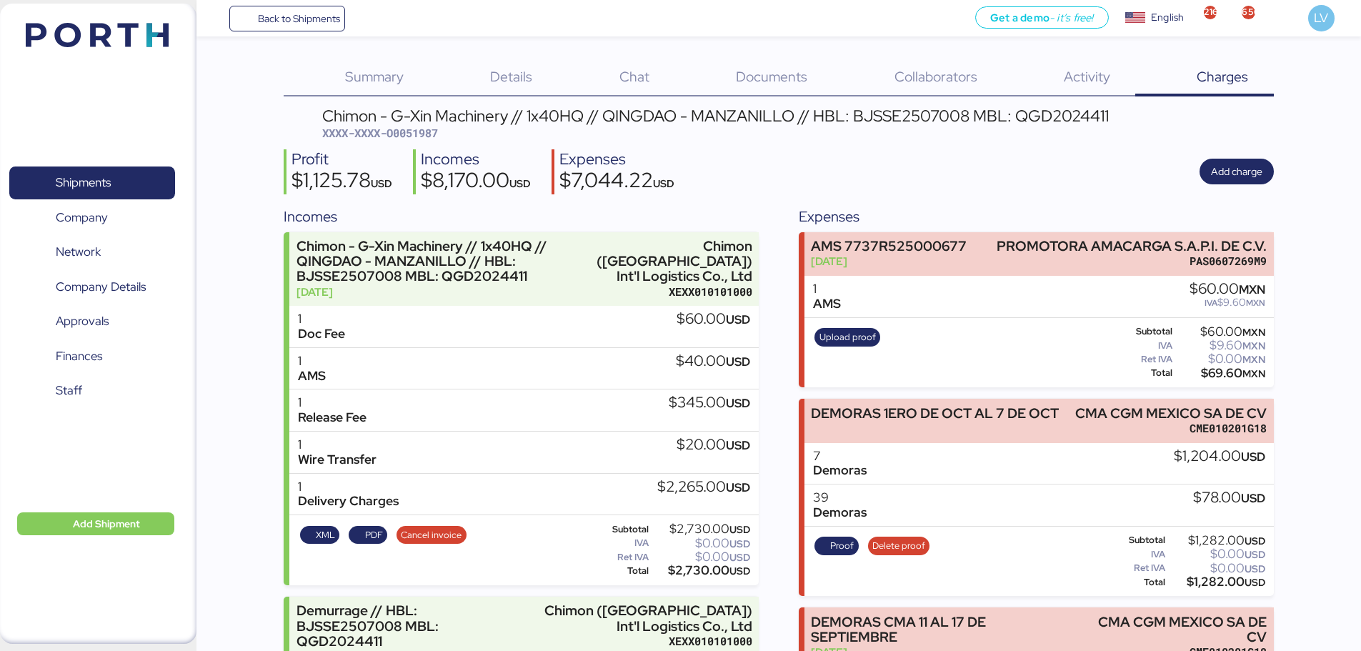
click at [426, 131] on span "XXXX-XXXX-O0051987" at bounding box center [380, 133] width 116 height 14
copy span "O0051987"
click at [424, 135] on span "XXXX-XXXX-O0051987" at bounding box center [380, 133] width 116 height 14
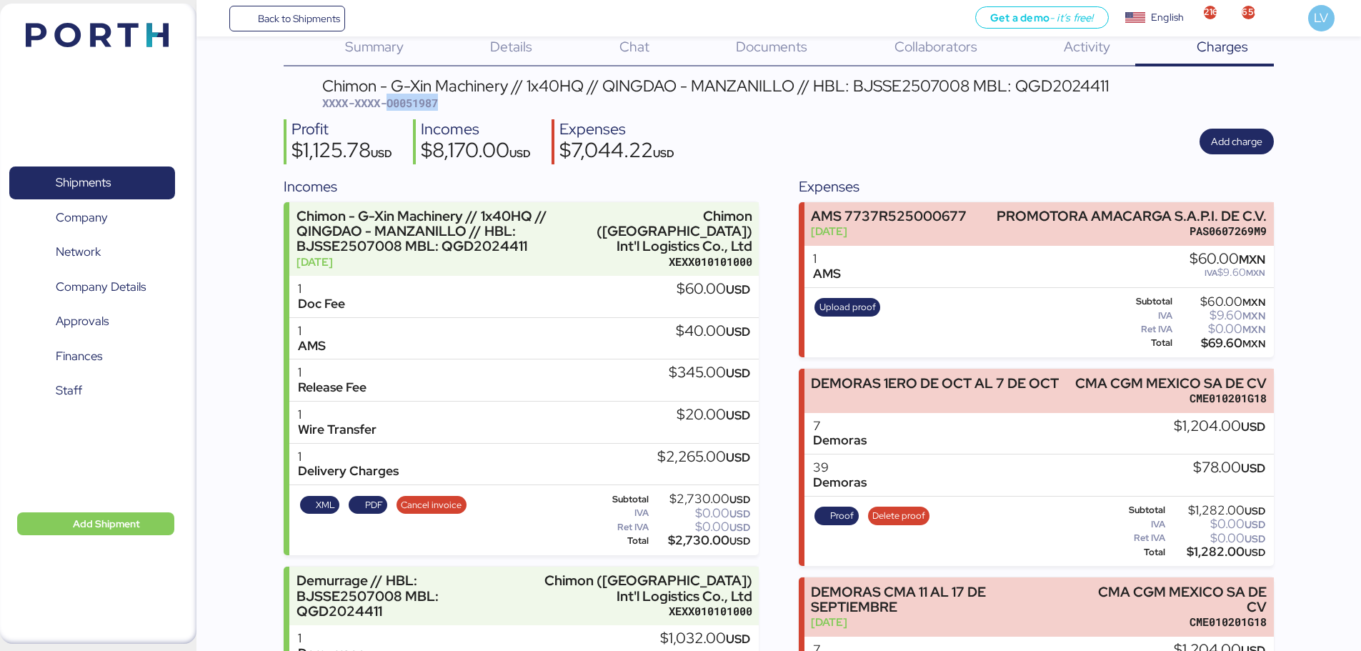
scroll to position [29, 0]
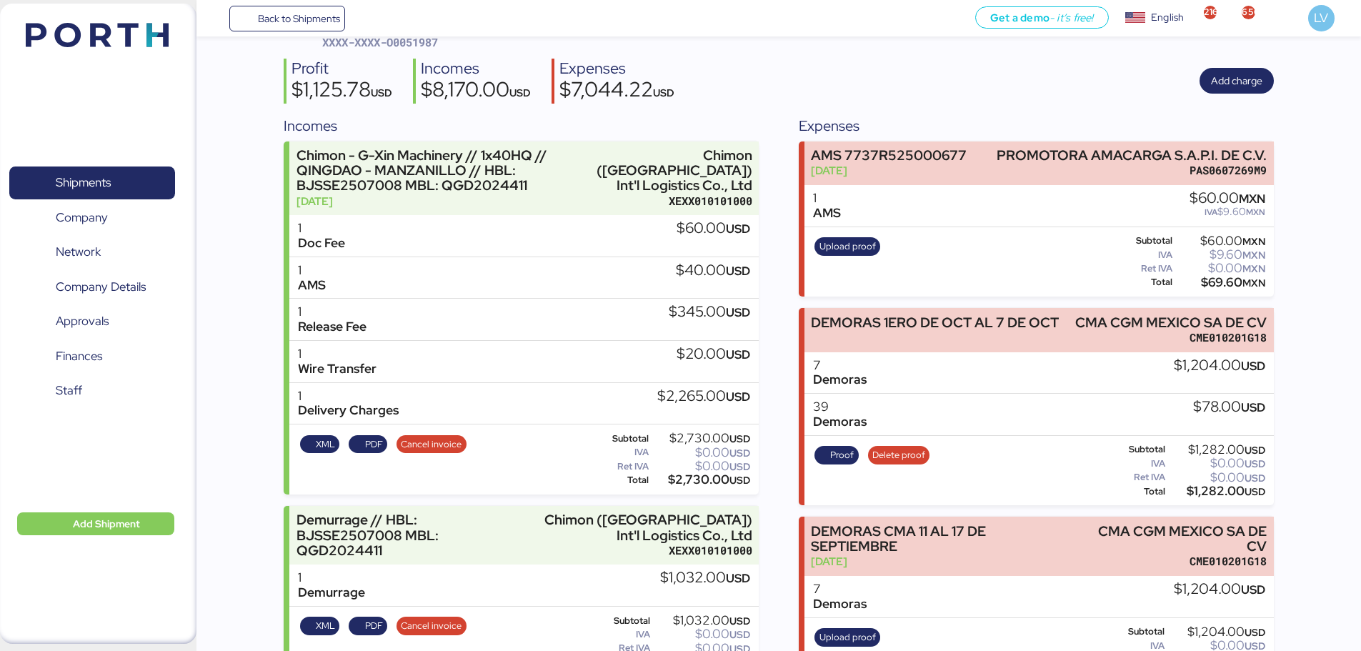
scroll to position [144, 0]
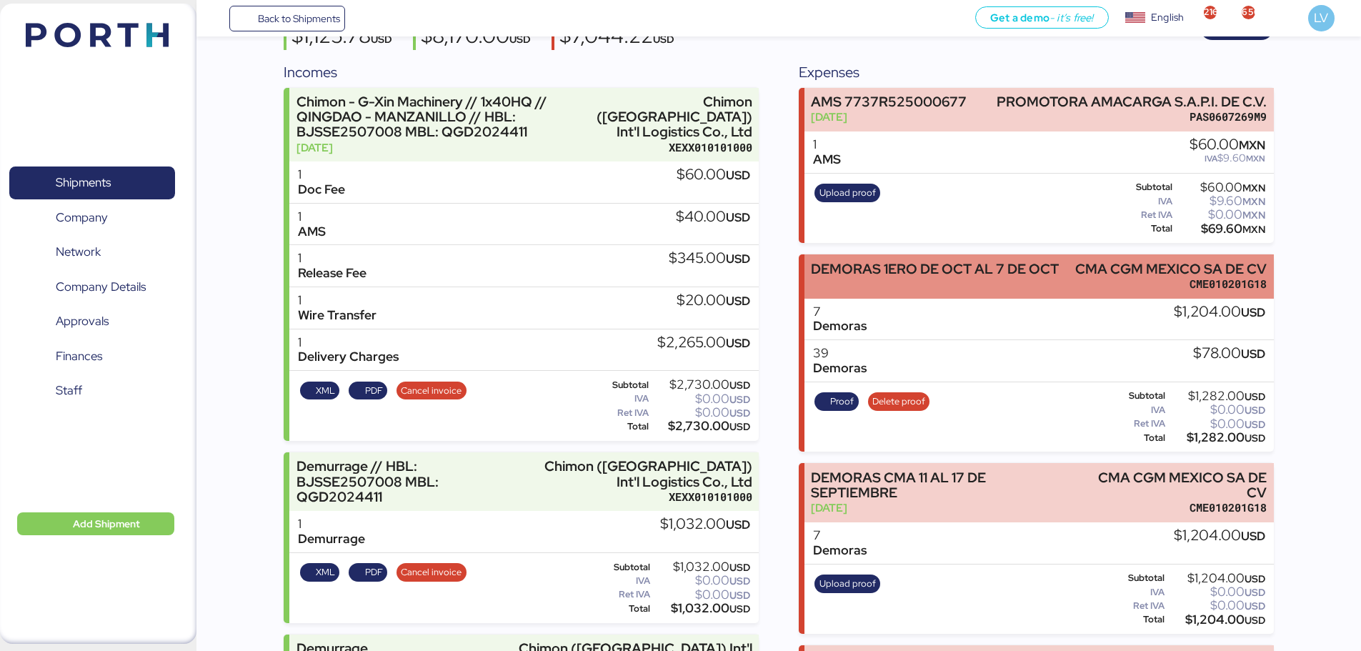
click at [1060, 272] on div "DEMORAS 1ERO DE OCT AL 7 DE OCT CMA CGM MEXICO SA DE CV CME010201G18" at bounding box center [1038, 276] width 469 height 44
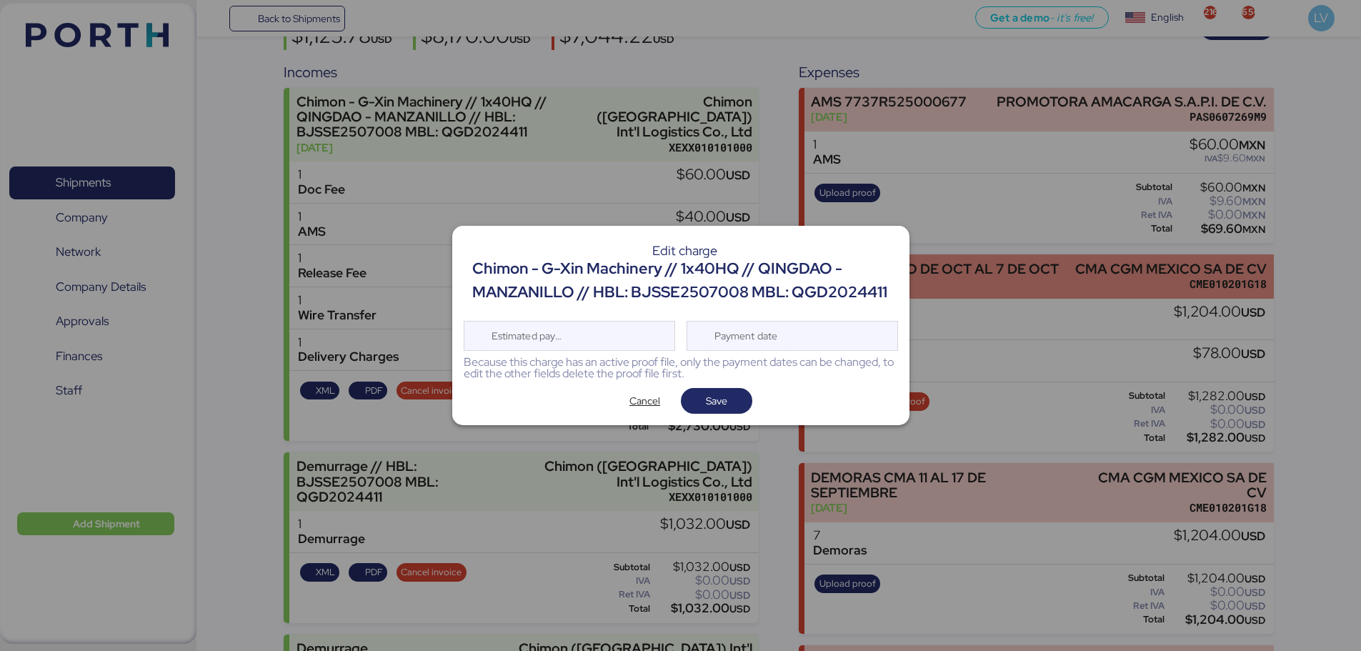
scroll to position [0, 0]
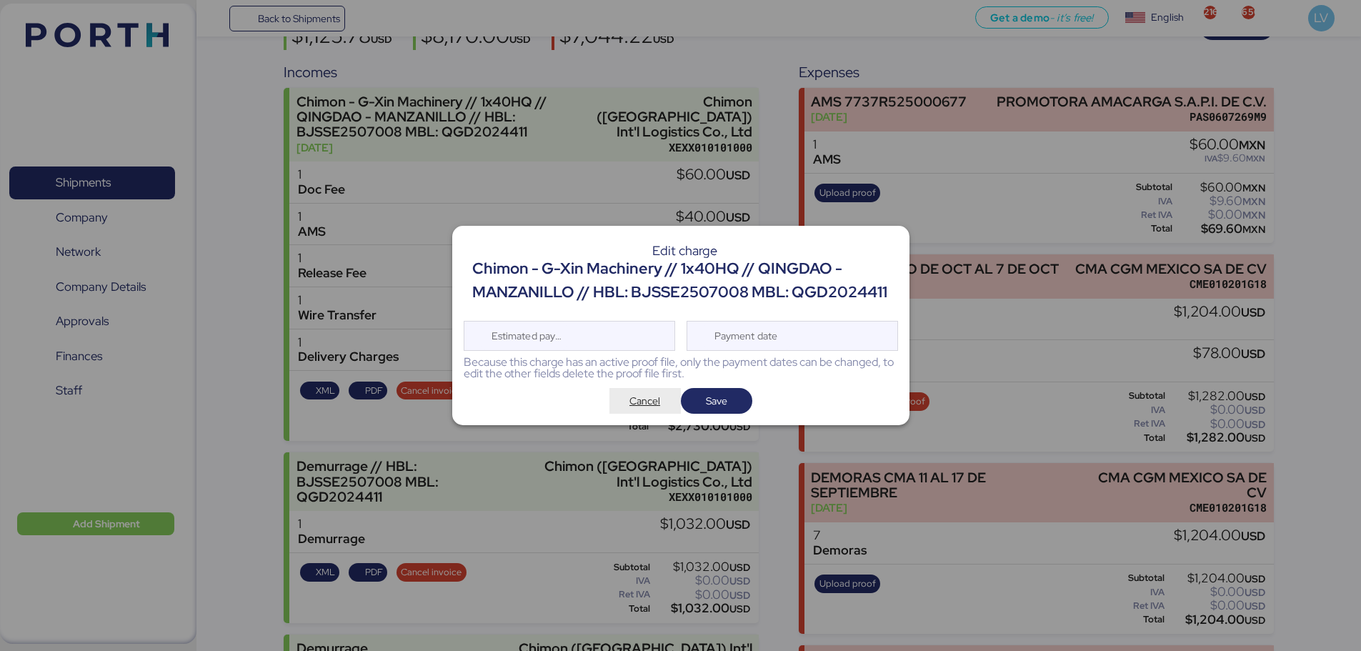
click at [639, 402] on span "Cancel" at bounding box center [644, 400] width 31 height 17
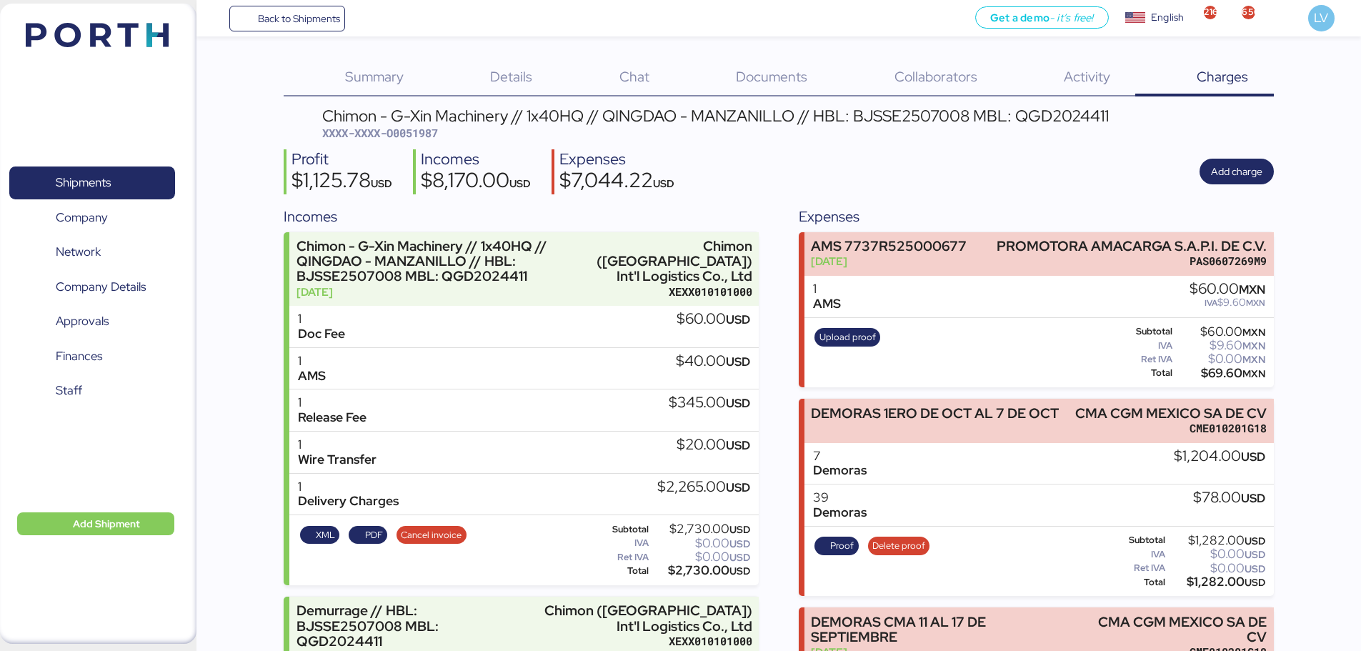
scroll to position [144, 0]
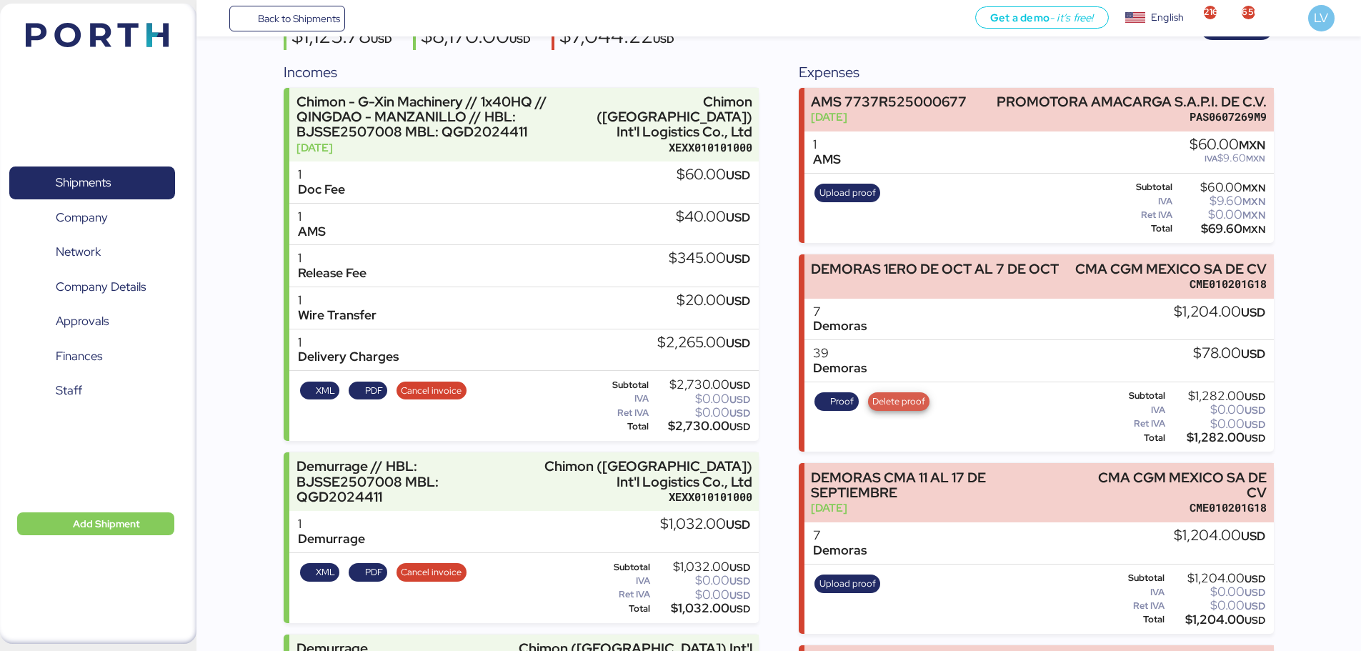
click at [893, 397] on span "Delete proof" at bounding box center [898, 402] width 53 height 16
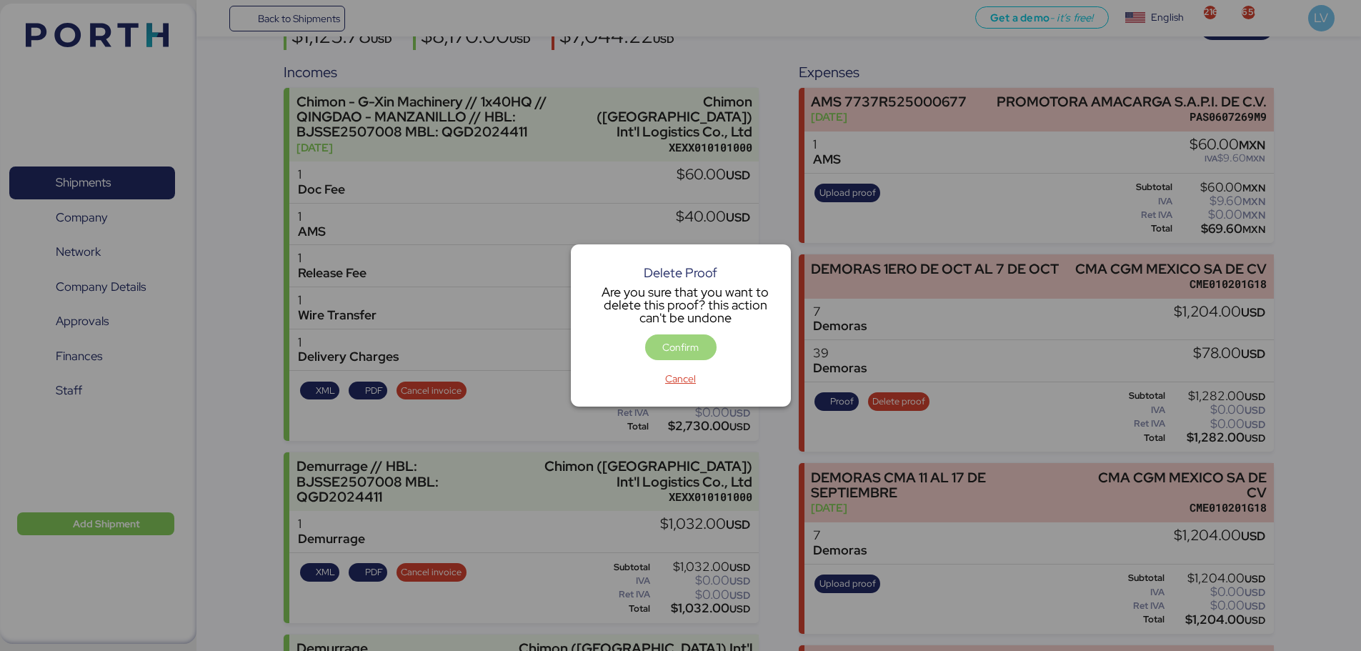
click at [694, 347] on span "Confirm" at bounding box center [680, 347] width 36 height 17
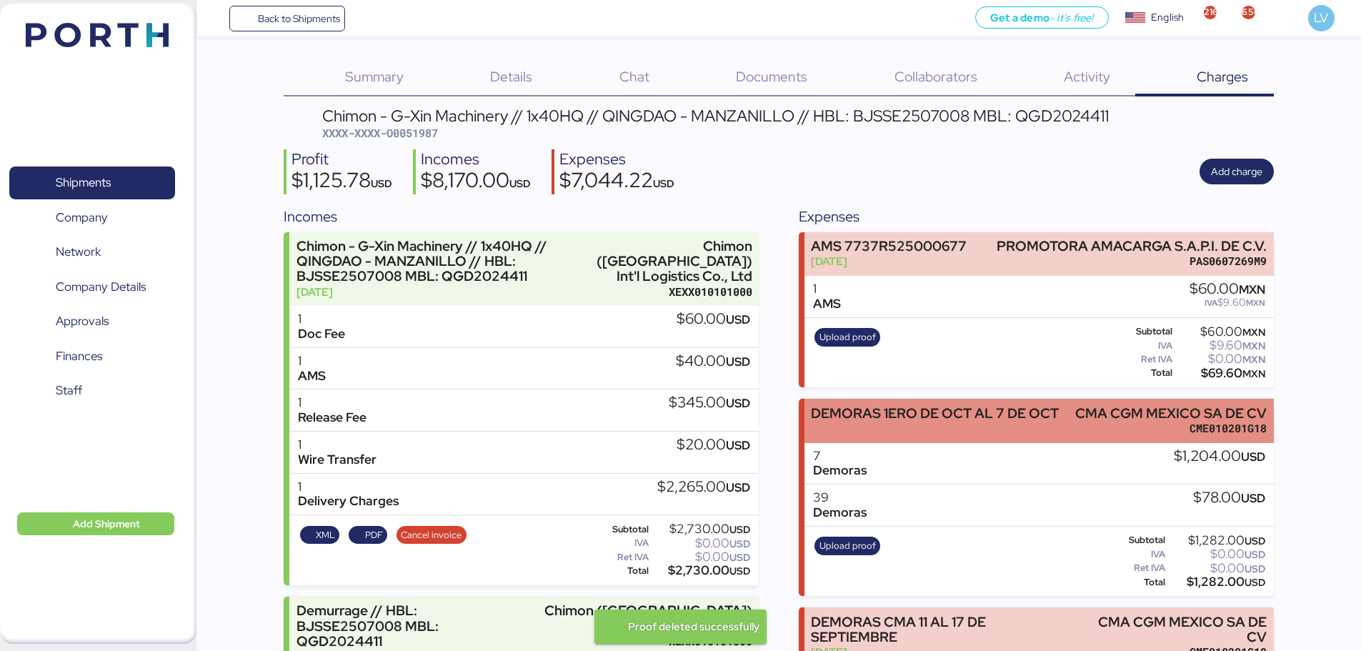
click at [937, 412] on div "DEMORAS 1ERO DE OCT AL 7 DE OCT" at bounding box center [935, 413] width 248 height 15
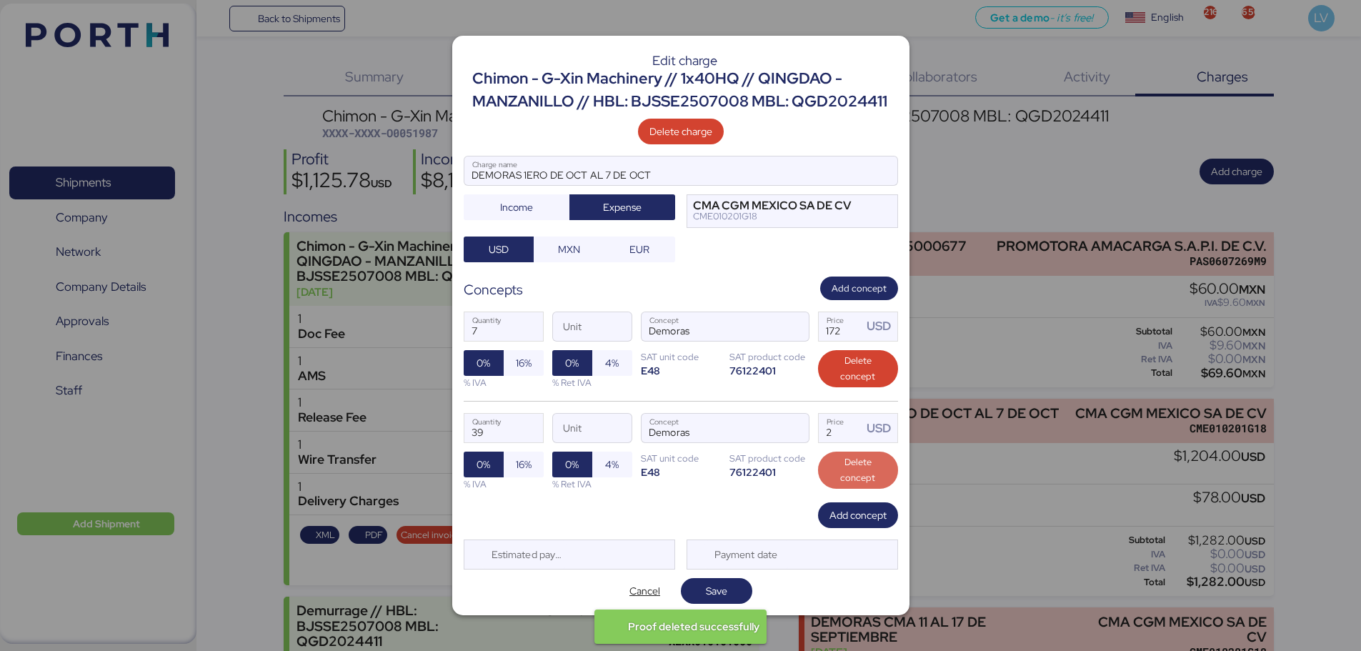
click at [846, 466] on span "Delete concept" at bounding box center [857, 469] width 57 height 31
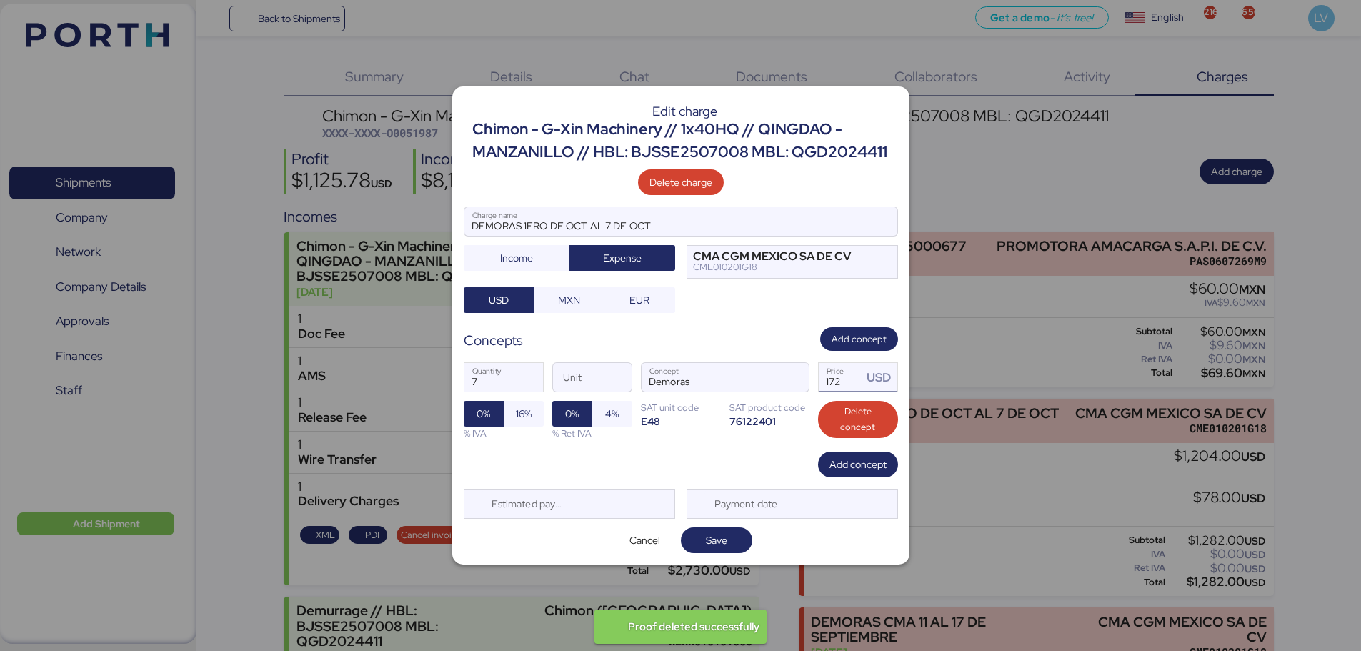
click at [839, 382] on input "172" at bounding box center [840, 377] width 44 height 29
click at [492, 384] on input "7" at bounding box center [503, 377] width 79 height 29
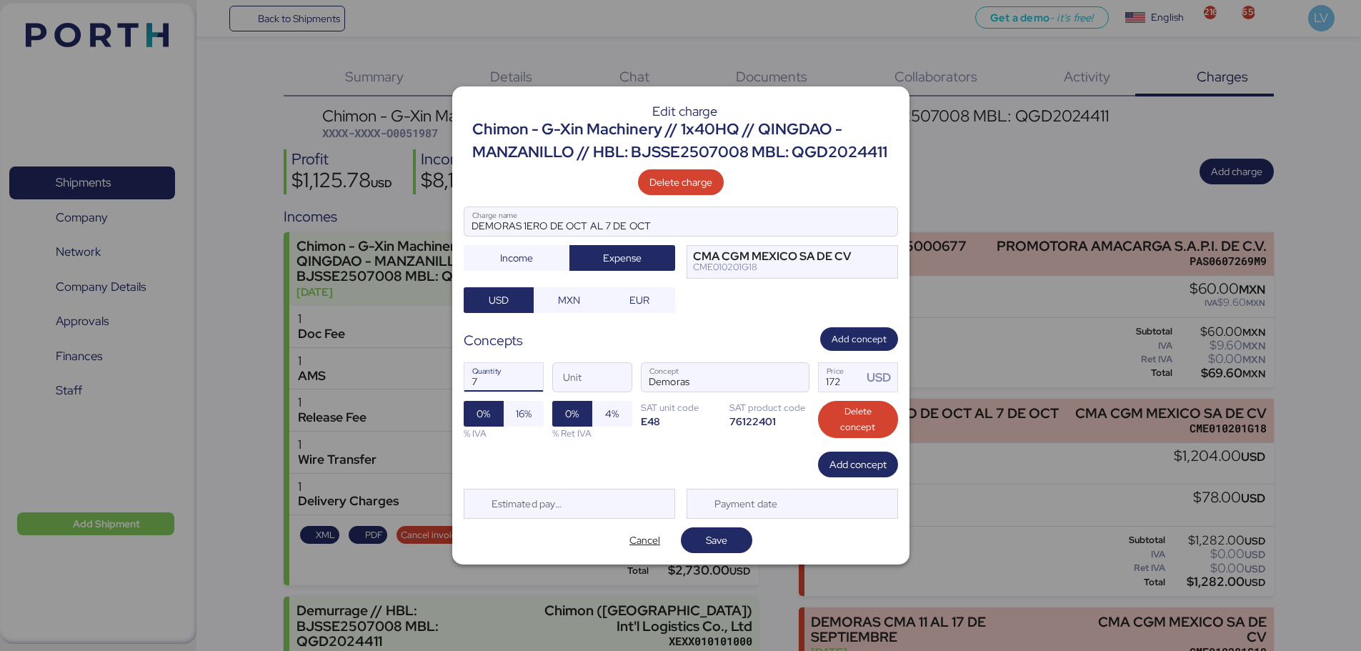
click at [492, 384] on input "7" at bounding box center [503, 377] width 79 height 29
type input "1"
click at [845, 389] on input "172" at bounding box center [840, 377] width 44 height 29
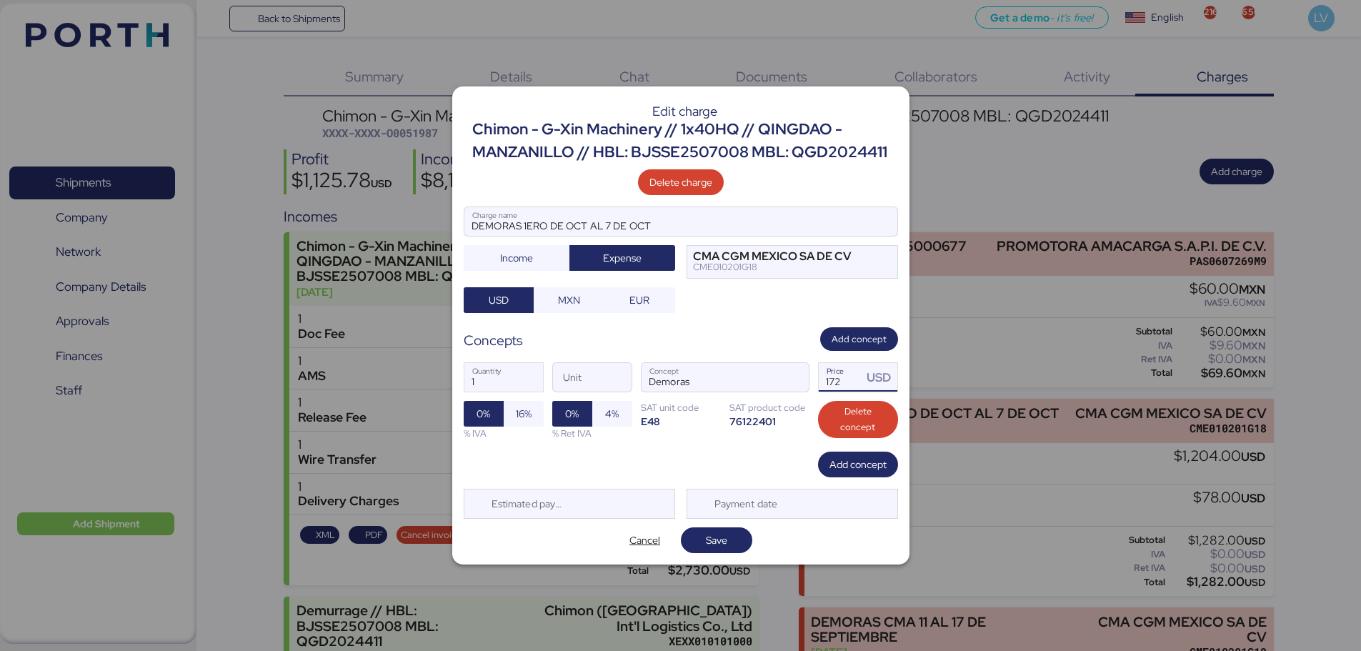
click at [845, 389] on input "172" at bounding box center [840, 377] width 44 height 29
type input "1512"
click at [711, 531] on span "Save" at bounding box center [716, 539] width 21 height 17
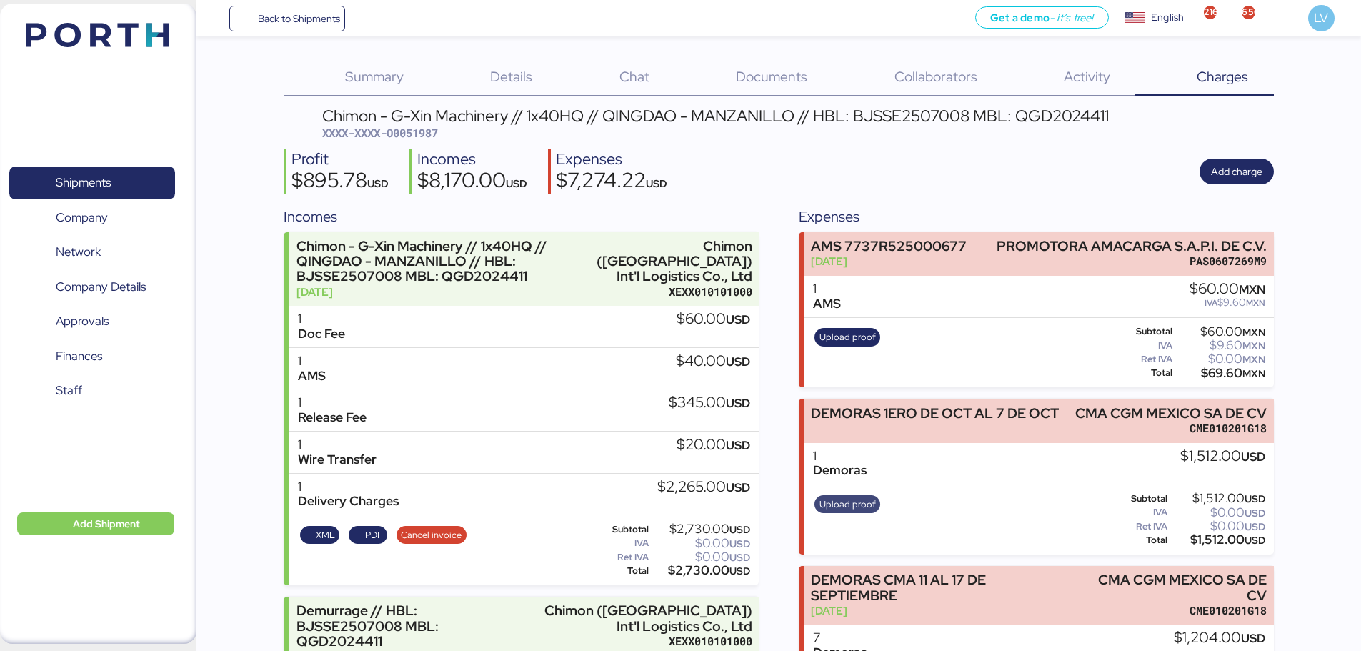
click at [843, 499] on span "Upload proof" at bounding box center [847, 504] width 56 height 16
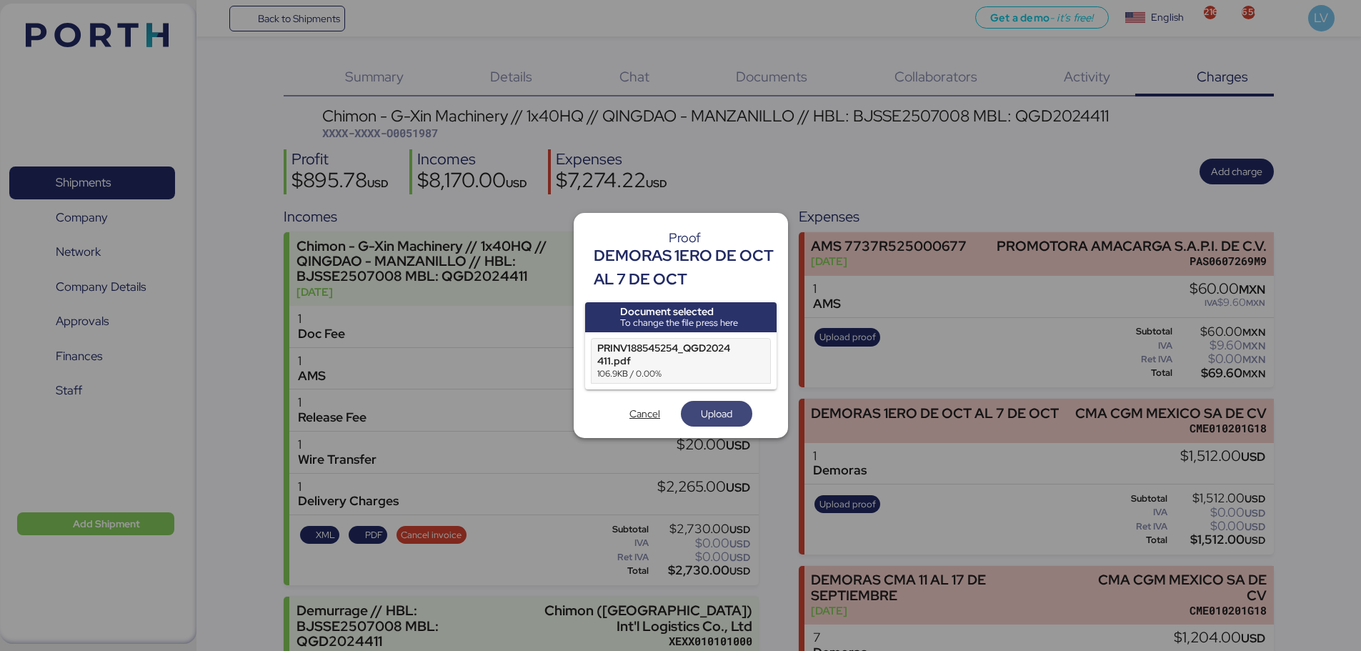
click at [719, 409] on span "Upload" at bounding box center [716, 413] width 31 height 17
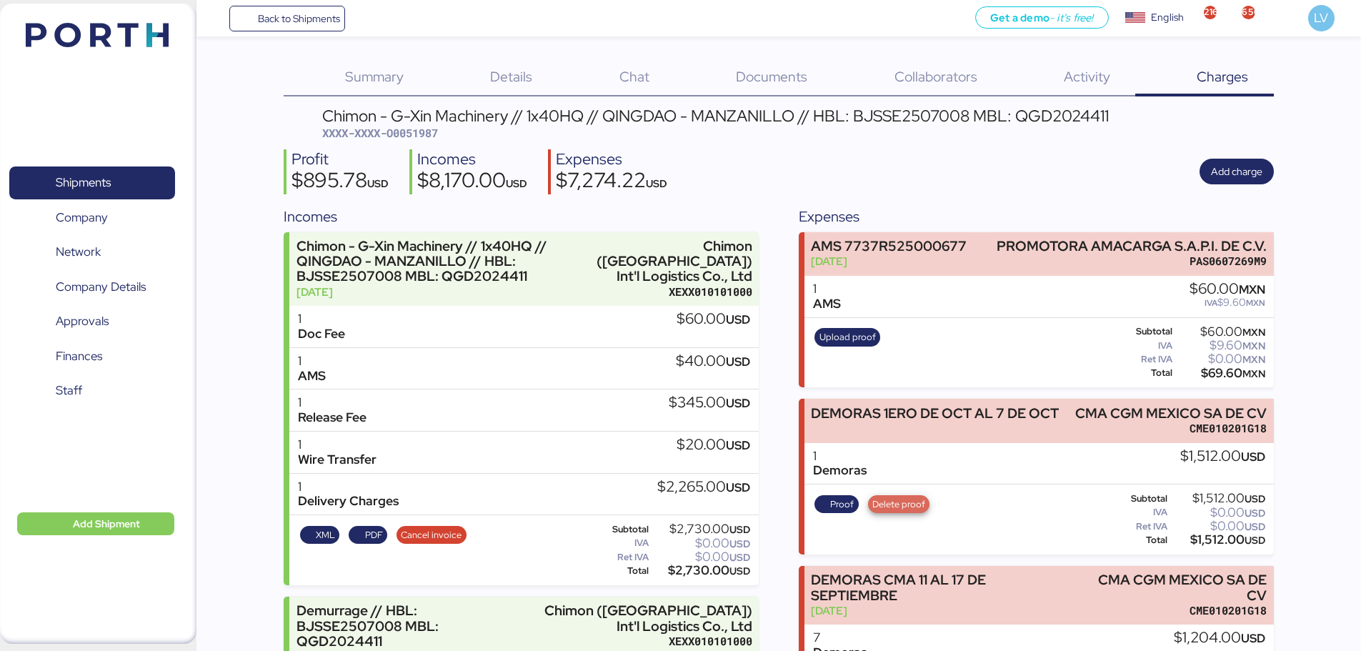
click at [891, 497] on span "Delete proof" at bounding box center [898, 504] width 53 height 16
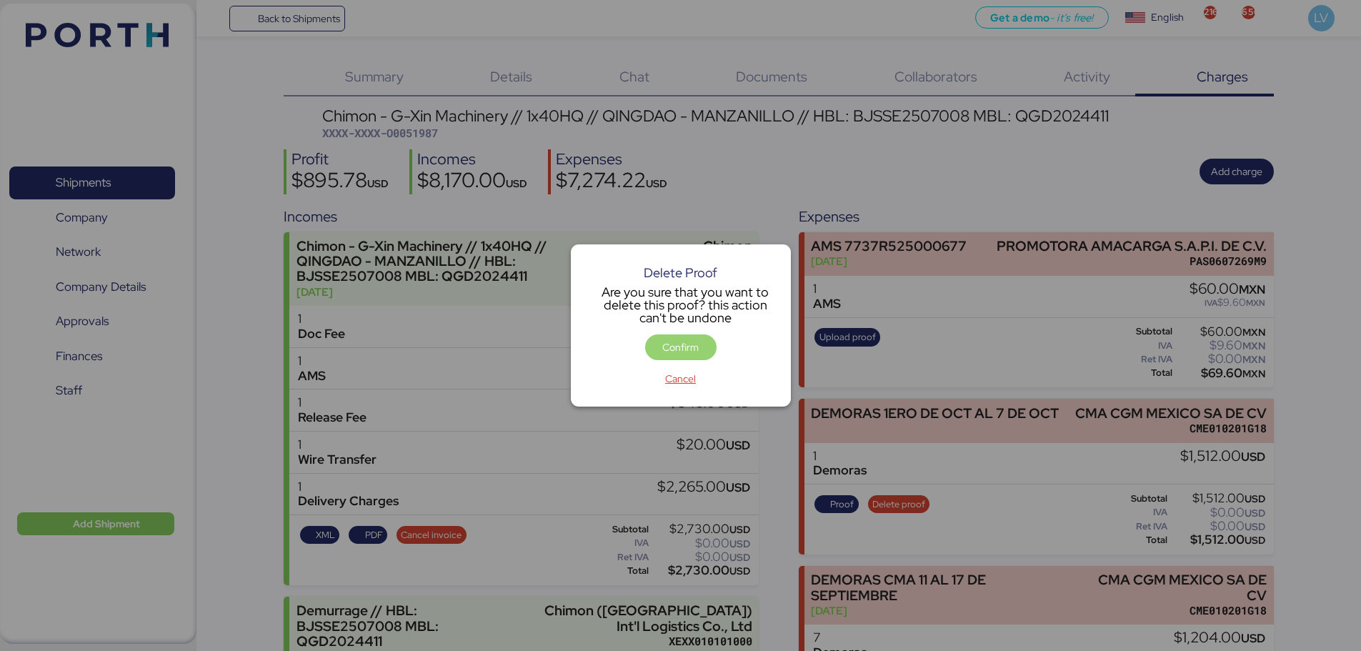
click at [691, 348] on span "Confirm" at bounding box center [680, 347] width 36 height 17
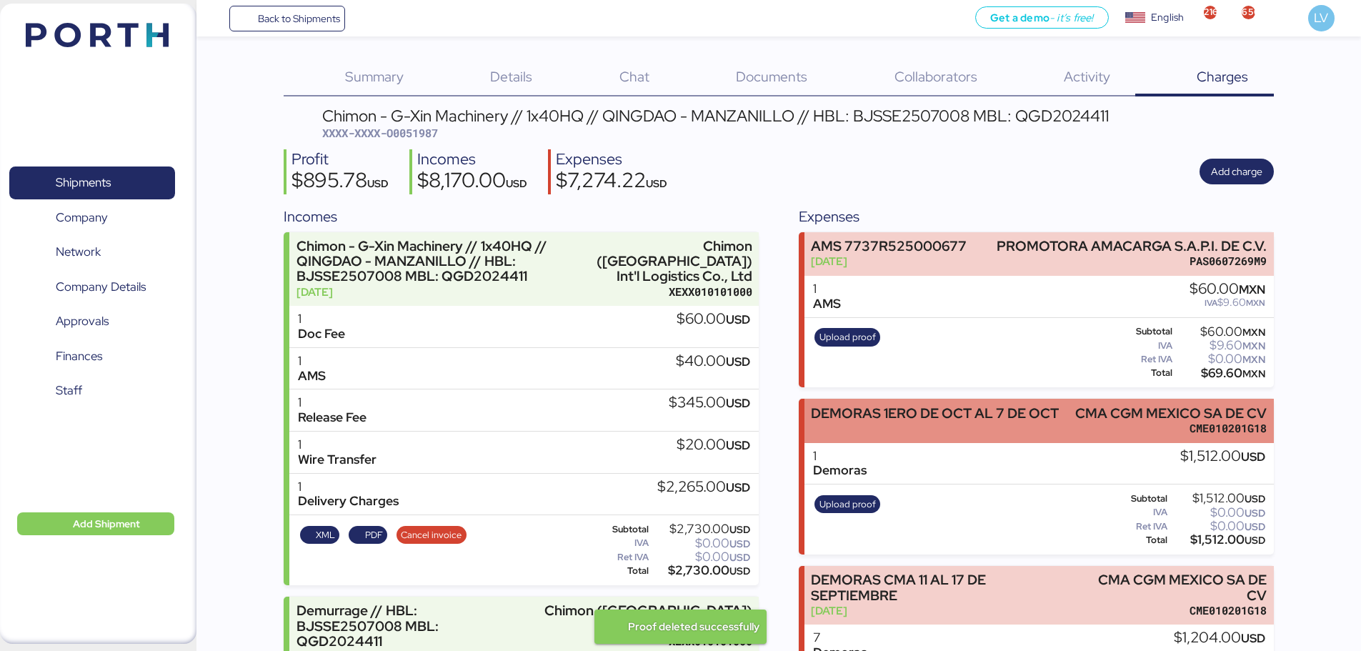
click at [969, 411] on div "DEMORAS 1ERO DE OCT AL 7 DE OCT" at bounding box center [935, 413] width 248 height 15
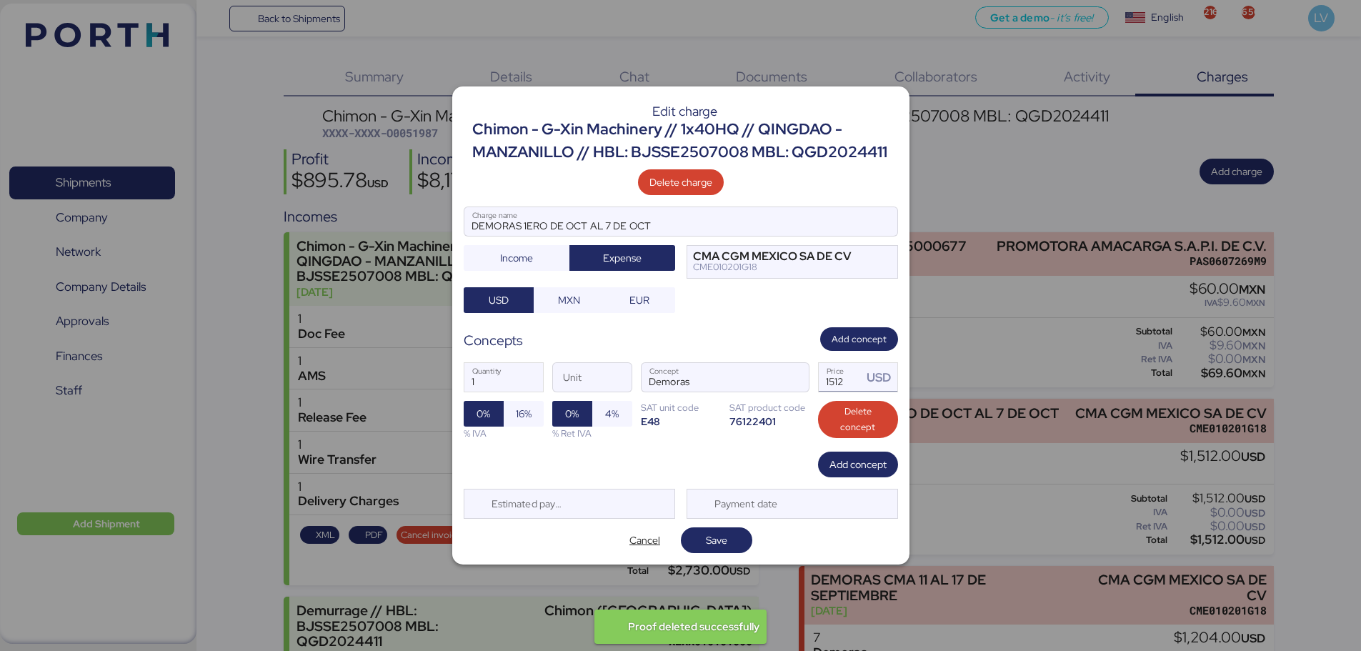
click at [831, 379] on input "1512" at bounding box center [840, 377] width 44 height 29
type input "1612"
click at [730, 547] on span "Save" at bounding box center [716, 540] width 49 height 20
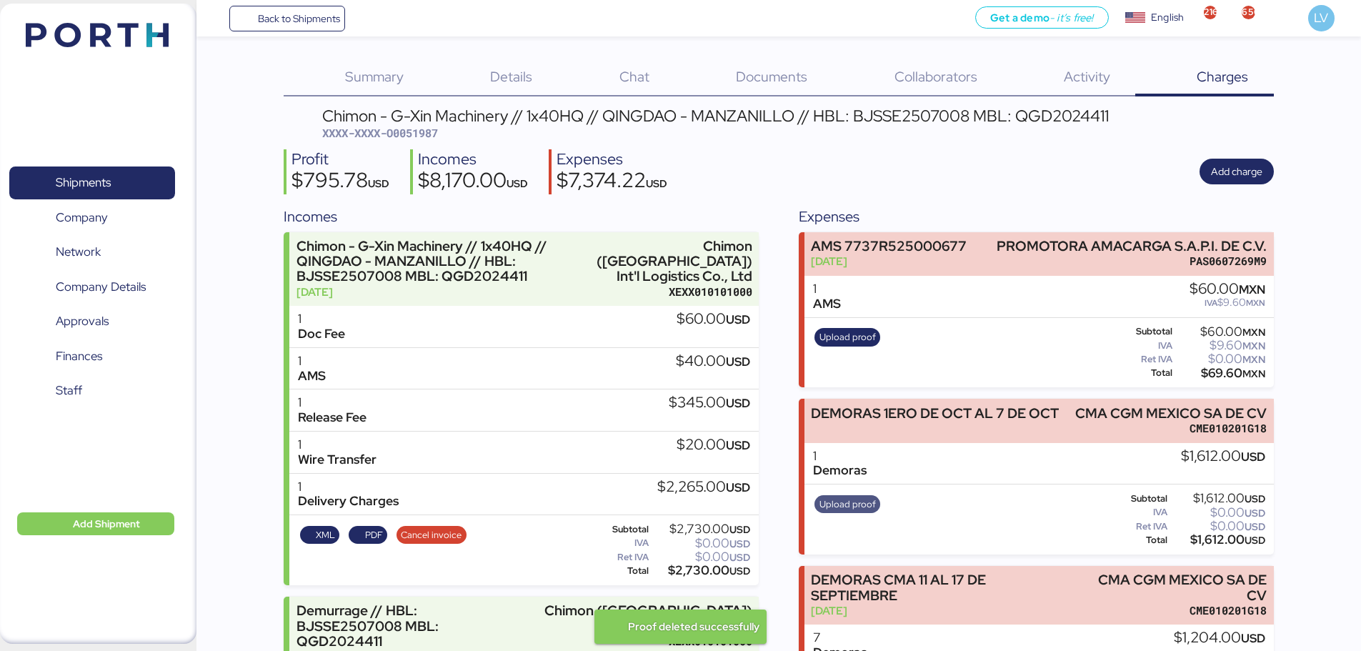
click at [852, 499] on span "Upload proof" at bounding box center [847, 504] width 56 height 16
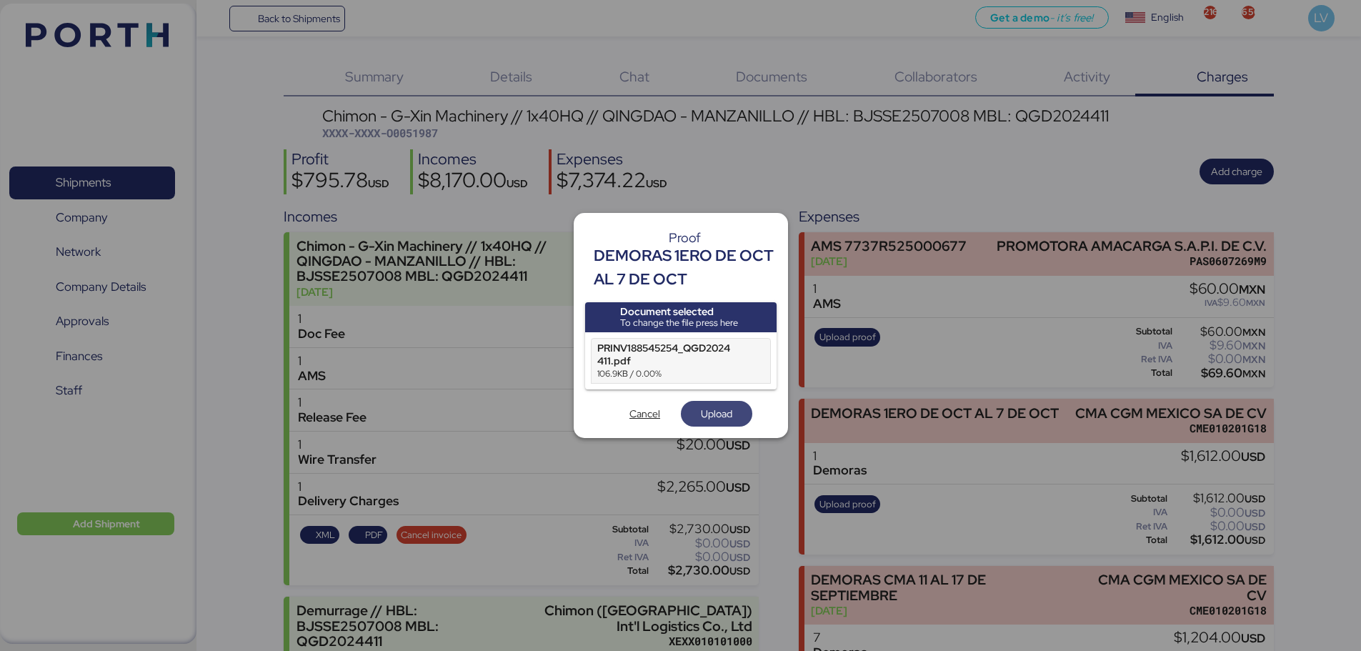
click at [716, 404] on span "Upload" at bounding box center [716, 414] width 49 height 20
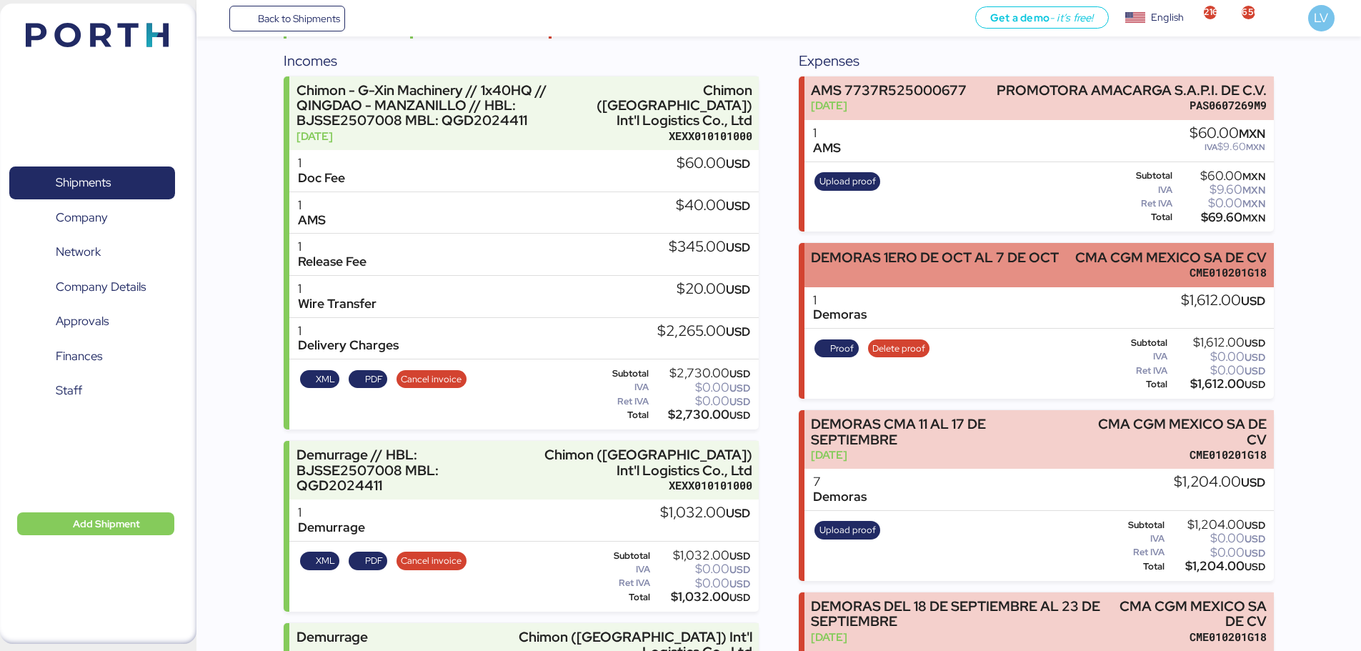
scroll to position [157, 0]
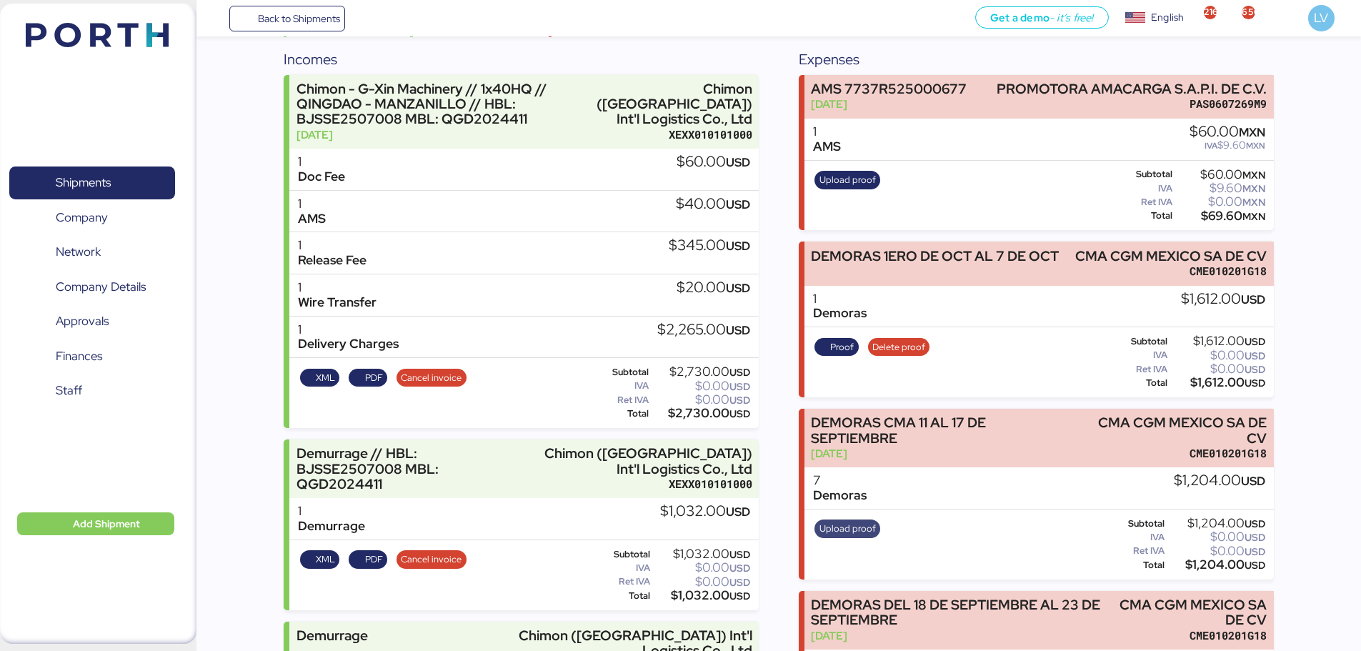
click at [848, 521] on span "Upload proof" at bounding box center [847, 529] width 56 height 16
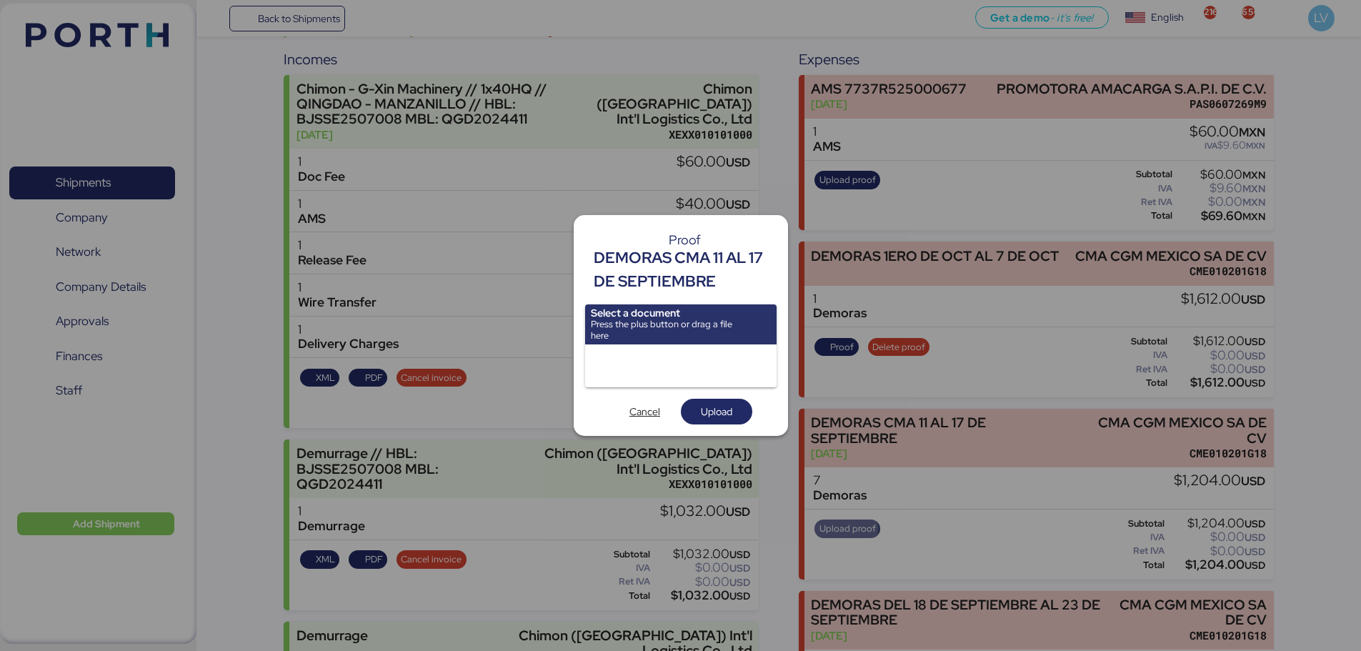
scroll to position [0, 0]
click at [622, 410] on span "Cancel" at bounding box center [645, 411] width 49 height 20
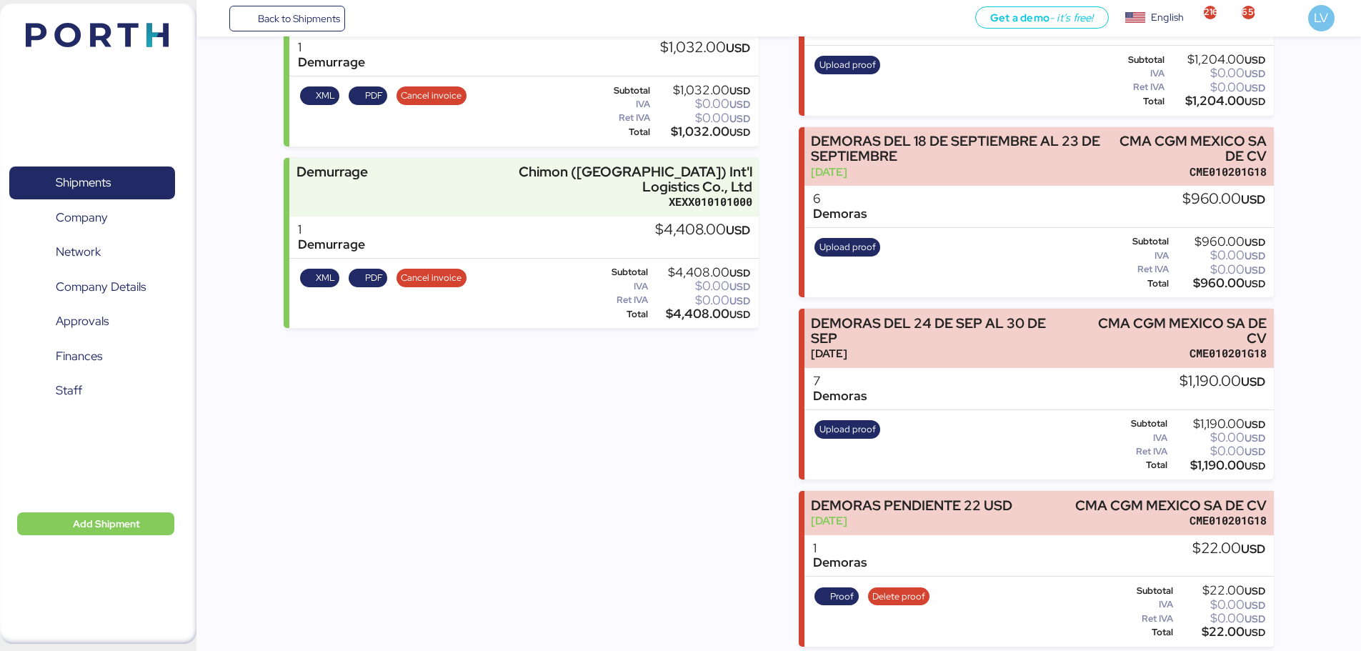
scroll to position [621, 0]
click at [861, 440] on div "Upload proof" at bounding box center [847, 444] width 75 height 59
click at [861, 429] on span "Upload proof" at bounding box center [847, 429] width 56 height 16
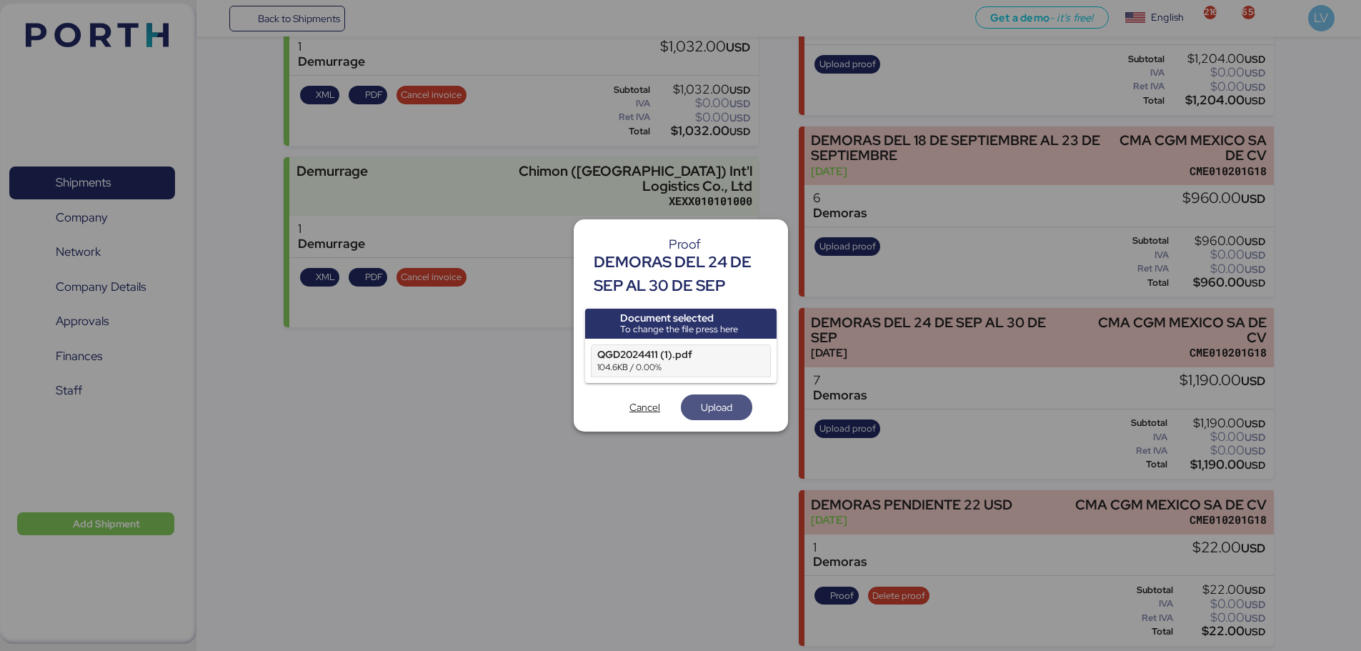
click at [715, 406] on span "Upload" at bounding box center [716, 407] width 31 height 17
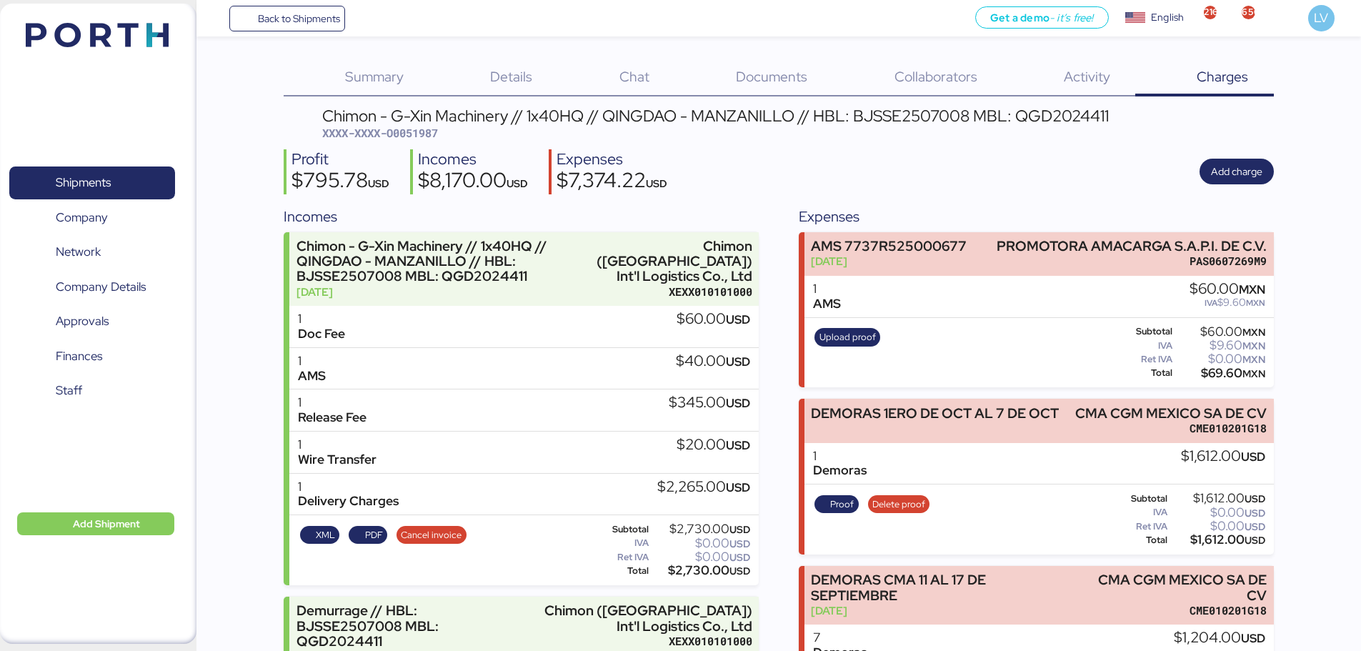
click at [420, 136] on span "XXXX-XXXX-O0051987" at bounding box center [380, 133] width 116 height 14
copy span "O0051987"
